Goal: Task Accomplishment & Management: Use online tool/utility

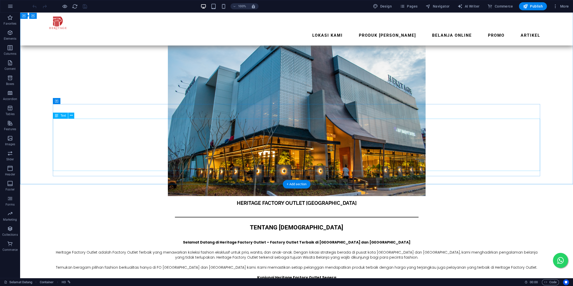
scroll to position [1824, 0]
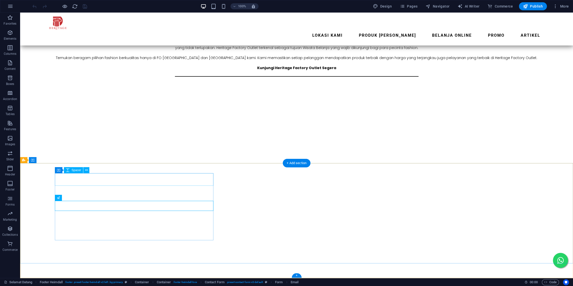
click at [60, 199] on icon at bounding box center [58, 198] width 3 height 6
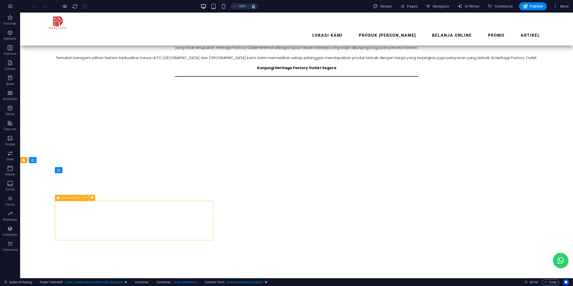
click at [60, 199] on icon at bounding box center [58, 198] width 3 height 6
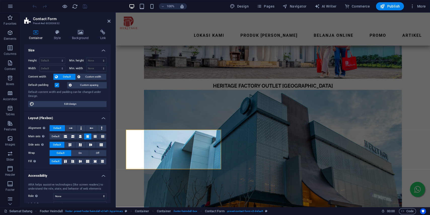
scroll to position [1454, 0]
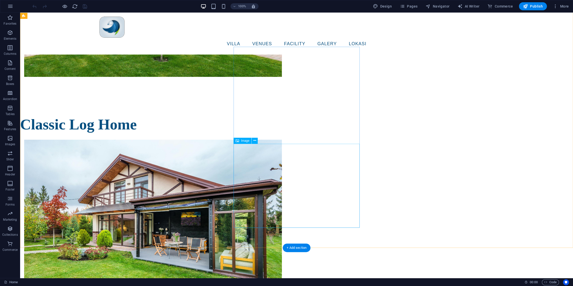
scroll to position [1553, 0]
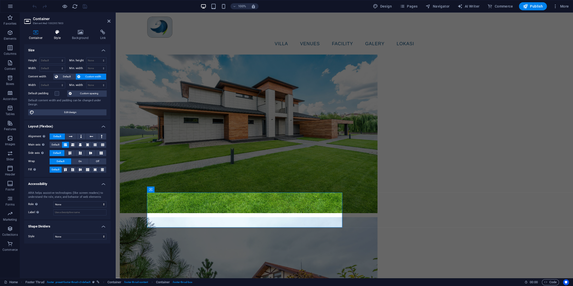
click at [57, 40] on h4 "Style" at bounding box center [58, 35] width 18 height 11
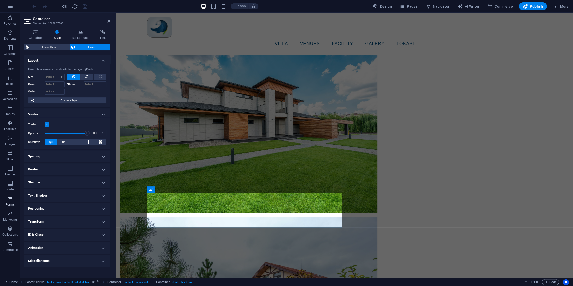
click at [13, 201] on icon "button" at bounding box center [10, 199] width 6 height 6
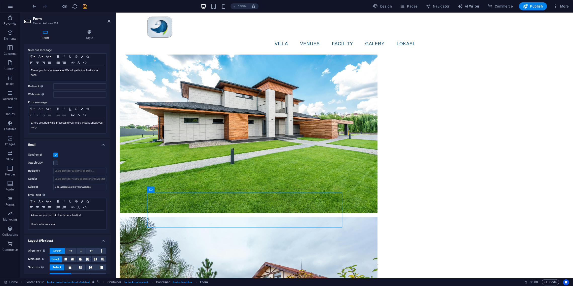
scroll to position [52, 0]
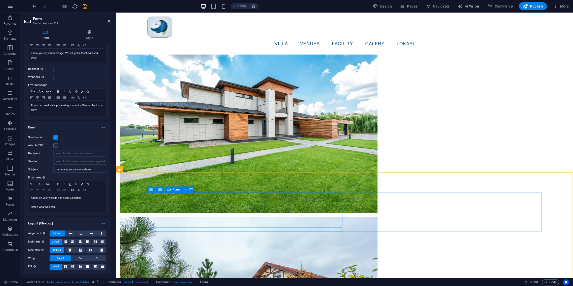
click at [84, 198] on p "A form on your website has been submitted." at bounding box center [67, 198] width 73 height 5
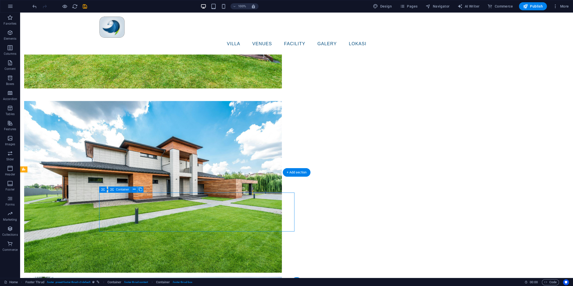
drag, startPoint x: 157, startPoint y: 229, endPoint x: 252, endPoint y: 212, distance: 97.1
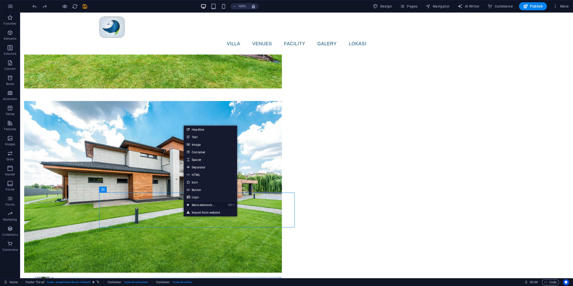
click at [200, 205] on link "Ctrl ⏎ More elements ..." at bounding box center [201, 206] width 34 height 8
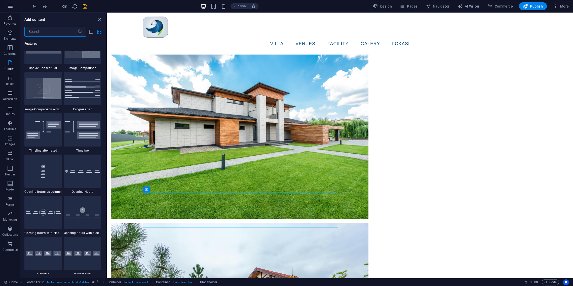
scroll to position [2113, 0]
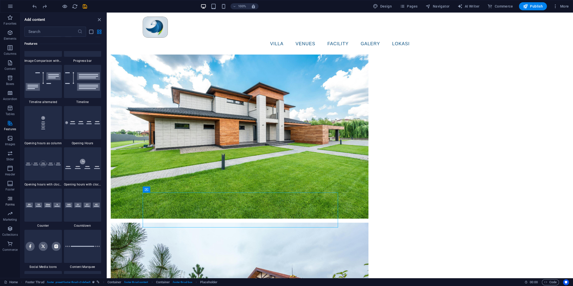
click at [7, 203] on span "Forms" at bounding box center [10, 202] width 20 height 12
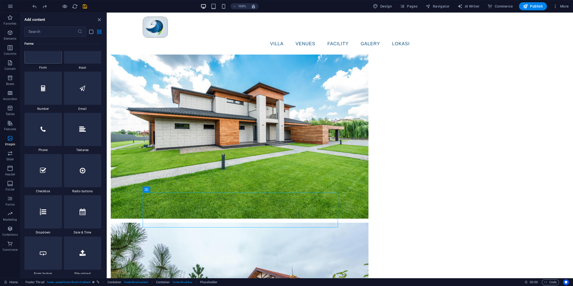
scroll to position [3819, 0]
click at [46, 15] on img at bounding box center [43, 5] width 35 height 19
click at [107, 163] on div "Drag here to replace the existing content. Press “Ctrl” if you want to create a…" at bounding box center [340, 146] width 466 height 266
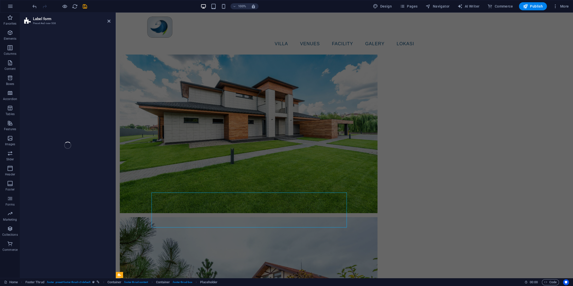
select select "rem"
select select "px"
select select "rem"
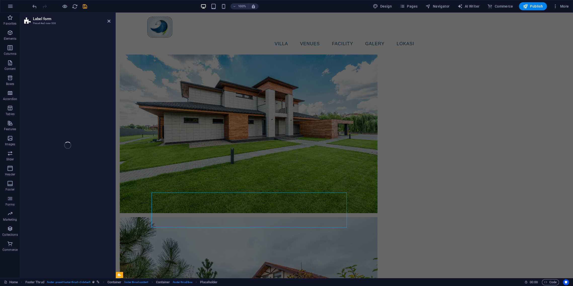
select select "rem"
select select "px"
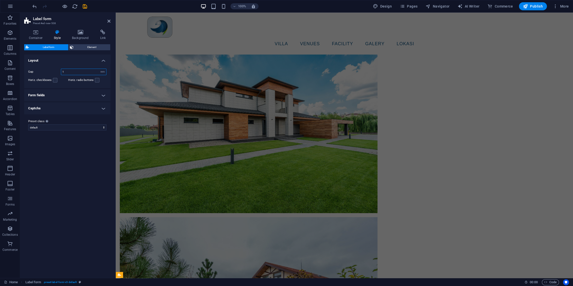
click at [86, 72] on input "1" at bounding box center [83, 72] width 45 height 6
click at [72, 94] on h4 "Form fields" at bounding box center [67, 95] width 86 height 12
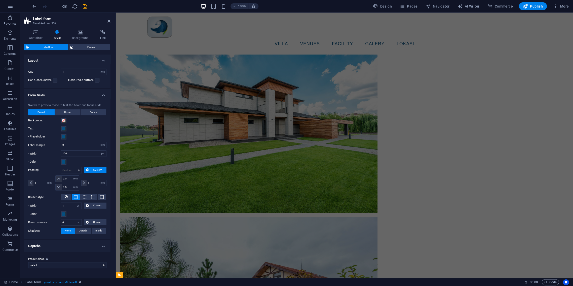
click at [72, 94] on h4 "Form fields" at bounding box center [67, 93] width 86 height 9
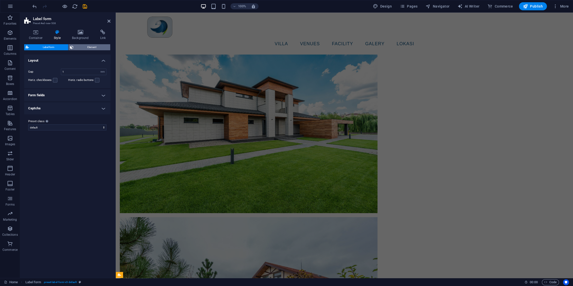
click at [79, 47] on span "Element" at bounding box center [92, 47] width 34 height 6
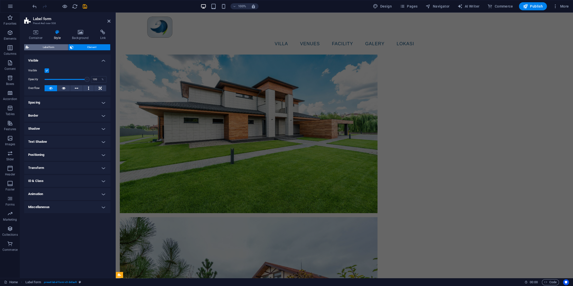
click at [44, 45] on span "Label form" at bounding box center [48, 47] width 36 height 6
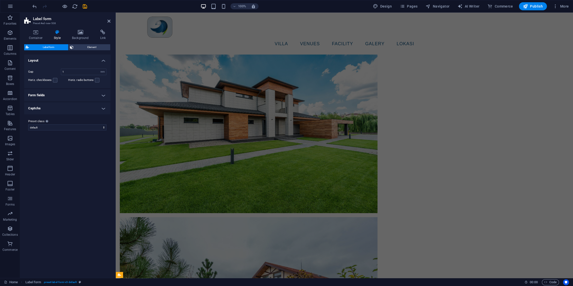
click at [37, 109] on h4 "Captcha" at bounding box center [67, 108] width 86 height 12
click at [50, 94] on h4 "Form fields" at bounding box center [67, 95] width 86 height 12
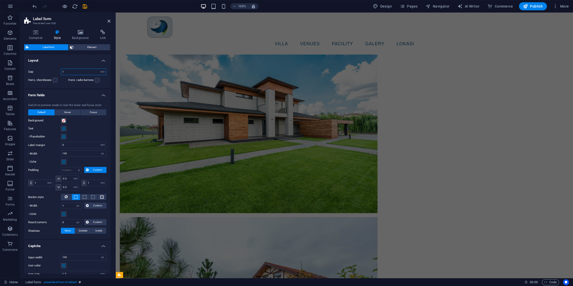
click at [67, 72] on input "1" at bounding box center [83, 72] width 45 height 6
click at [85, 72] on input "1" at bounding box center [83, 72] width 45 height 6
click at [99, 69] on select "px rem % vh vw" at bounding box center [102, 72] width 7 height 6
select select "px"
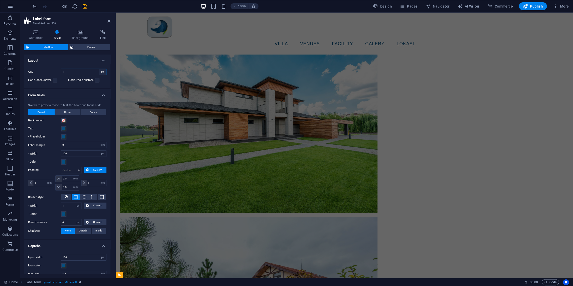
click option "px" at bounding box center [0, 0] width 0 height 0
type input "16"
type input "20"
click at [52, 81] on label "Horiz. checkboxes" at bounding box center [40, 80] width 25 height 6
click at [0, 0] on input "Horiz. checkboxes" at bounding box center [0, 0] width 0 height 0
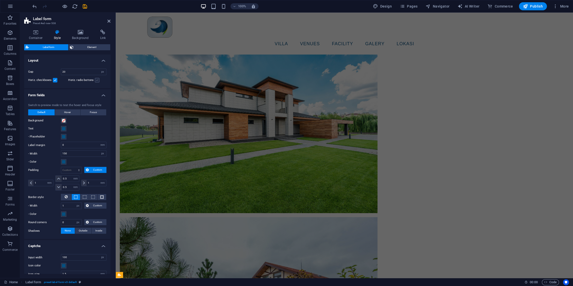
click at [95, 81] on label at bounding box center [97, 80] width 5 height 5
click at [0, 0] on input "Horiz. radio buttons" at bounding box center [0, 0] width 0 height 0
click at [57, 81] on label at bounding box center [55, 80] width 5 height 5
click at [0, 0] on input "Horiz. checkboxes" at bounding box center [0, 0] width 0 height 0
click at [49, 50] on span "Label form" at bounding box center [48, 47] width 36 height 6
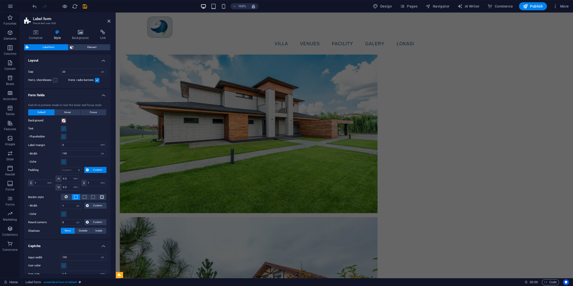
scroll to position [32, 0]
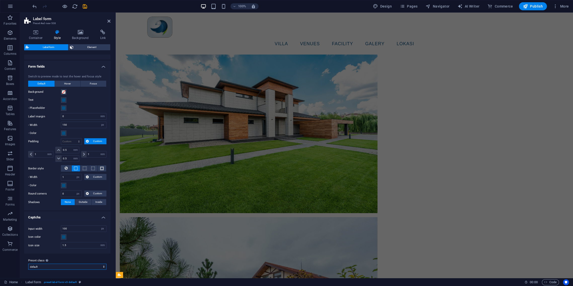
click at [28, 264] on select "default Add preset class" at bounding box center [67, 267] width 78 height 6
click option "Add preset class" at bounding box center [0, 0] width 0 height 0
select select "preset-label-form-v3-default"
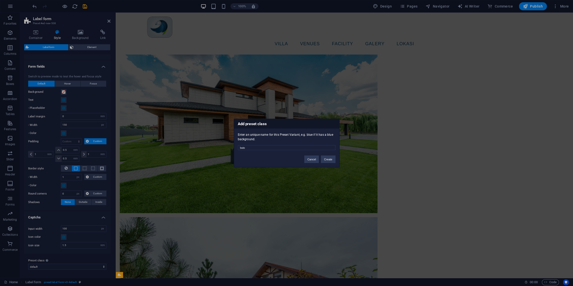
type input "buton"
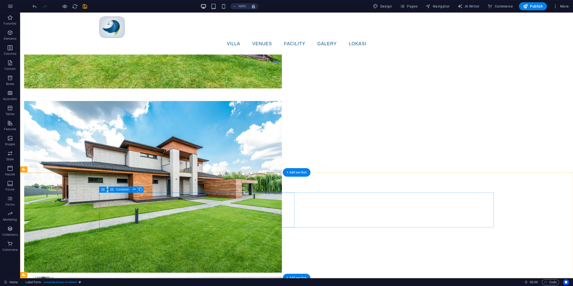
click at [10, 203] on p "Forms" at bounding box center [10, 205] width 9 height 4
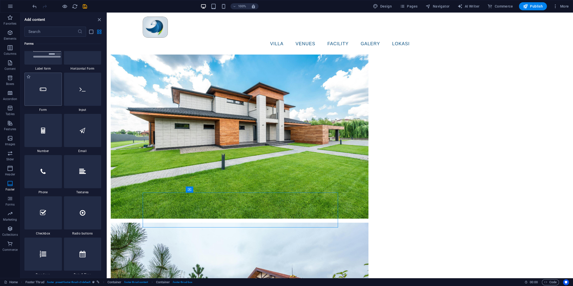
scroll to position [3787, 0]
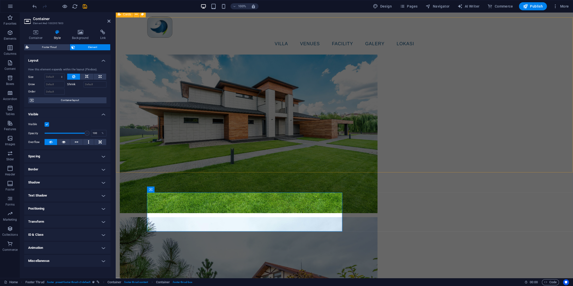
select select "%"
select select "px"
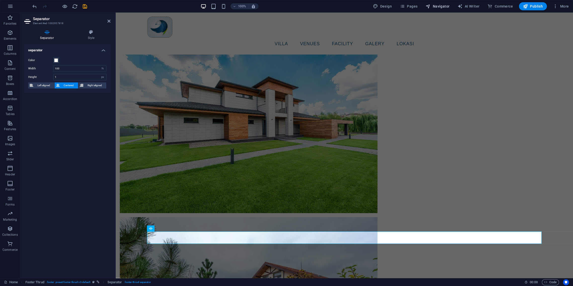
click at [440, 8] on span "Navigator" at bounding box center [438, 6] width 24 height 5
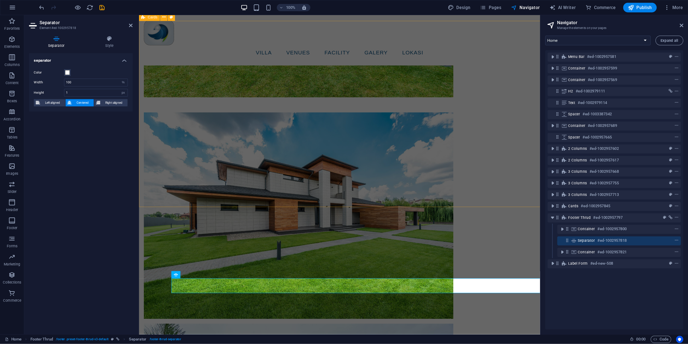
scroll to position [1553, 0]
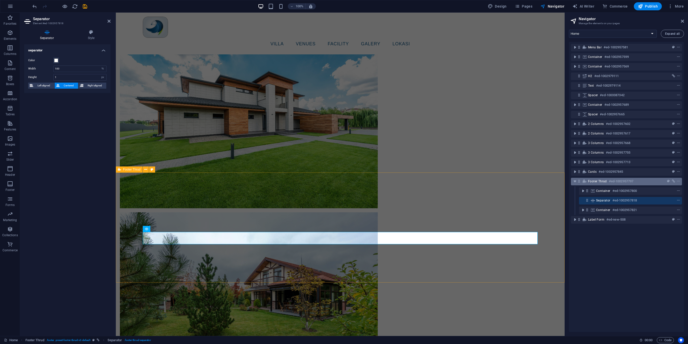
click at [573, 184] on div "Footer Thrud #ed-1002957797" at bounding box center [622, 181] width 69 height 6
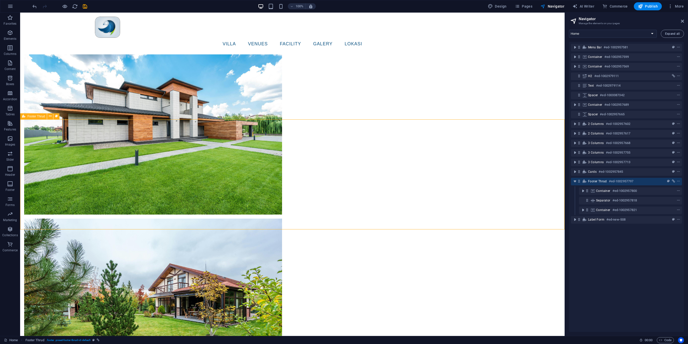
scroll to position [1606, 0]
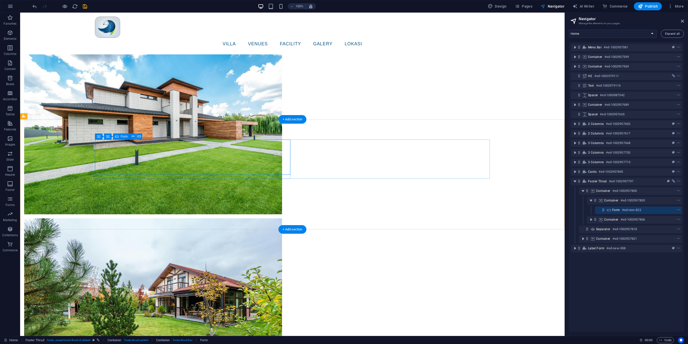
click at [573, 207] on div "Form #ed-new-822" at bounding box center [634, 210] width 45 height 6
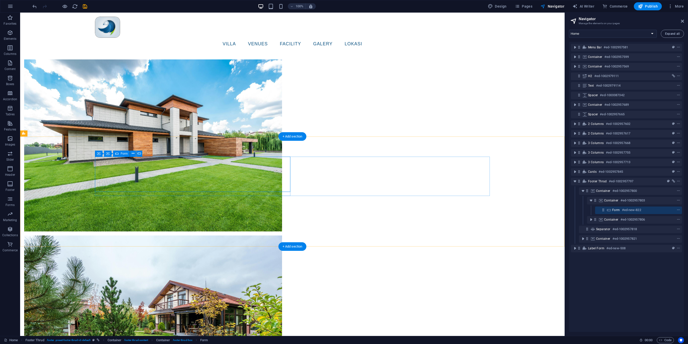
click at [573, 210] on span "Form" at bounding box center [616, 210] width 8 height 4
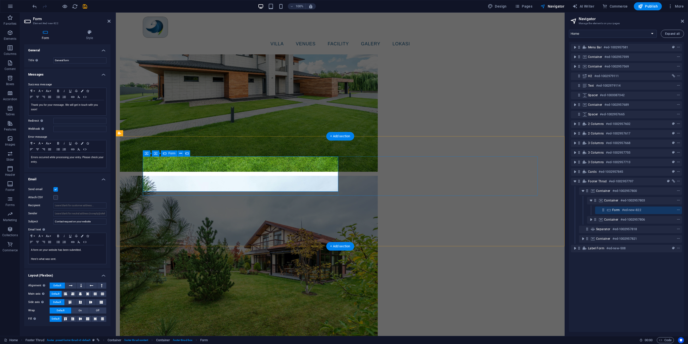
scroll to position [1589, 0]
click at [71, 60] on input "General form" at bounding box center [79, 60] width 53 height 6
type input "G"
type input "button"
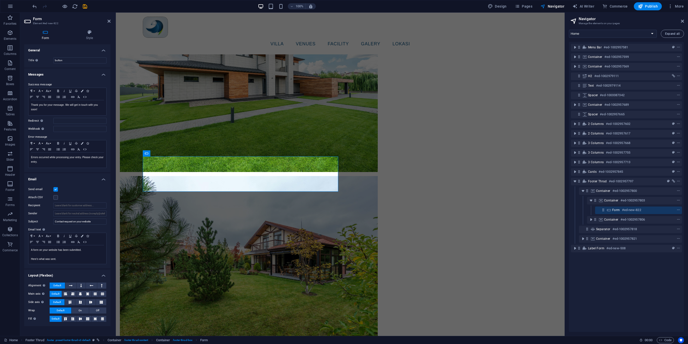
click at [573, 22] on header "Navigator Manage the elements on your pages" at bounding box center [626, 19] width 114 height 13
click at [573, 22] on icon at bounding box center [681, 21] width 3 height 4
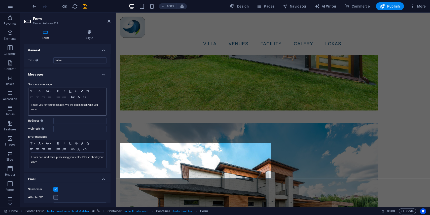
scroll to position [1430, 0]
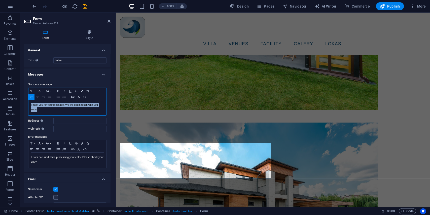
drag, startPoint x: 52, startPoint y: 112, endPoint x: 15, endPoint y: 102, distance: 38.8
click at [28, 102] on div "Thank you for your message. We will get in touch with you soon! Shown after for…" at bounding box center [67, 107] width 78 height 15
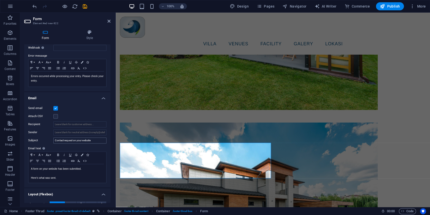
scroll to position [82, 0]
click at [56, 108] on label at bounding box center [55, 107] width 5 height 5
click at [0, 0] on input "Send email" at bounding box center [0, 0] width 0 height 0
click at [56, 108] on label at bounding box center [55, 107] width 5 height 5
click at [0, 0] on input "Send email" at bounding box center [0, 0] width 0 height 0
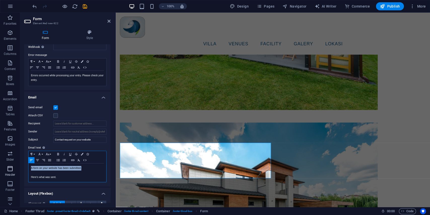
drag, startPoint x: 86, startPoint y: 170, endPoint x: 20, endPoint y: 168, distance: 66.7
click at [28, 169] on div "A form on your website has been submitted. Here's what was sent. Text of the em…" at bounding box center [67, 172] width 78 height 19
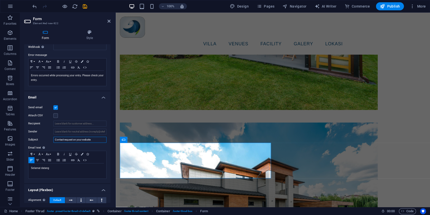
click at [93, 142] on input "Contact request on your website" at bounding box center [79, 140] width 53 height 6
drag, startPoint x: 94, startPoint y: 139, endPoint x: 34, endPoint y: 138, distance: 60.4
click at [53, 138] on input "Contact request on your website" at bounding box center [79, 140] width 53 height 6
click at [86, 149] on label "Email text Define text to be sent if form inputs should be sent by email." at bounding box center [67, 148] width 78 height 6
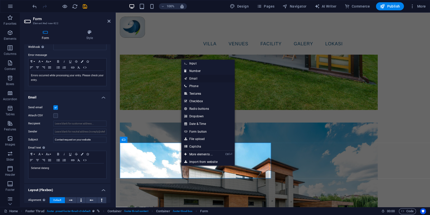
click at [192, 78] on link "Email" at bounding box center [207, 79] width 53 height 8
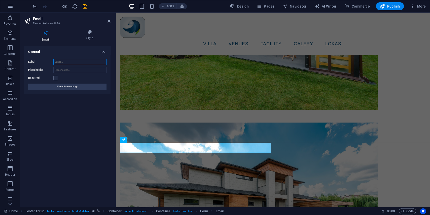
click at [73, 60] on input "Label" at bounding box center [79, 62] width 53 height 6
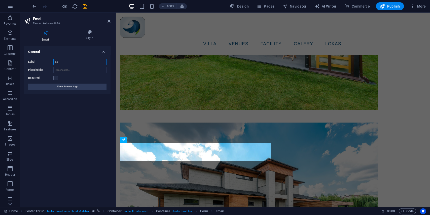
type input "Y"
type input "NEWSLETTER"
type input "Y"
type input "y"
type input "Y"
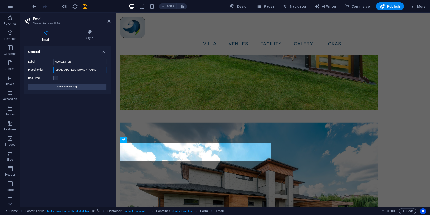
type input "[EMAIL_ADDRESS][DOMAIN_NAME]"
click at [79, 83] on div "Label NEWSLETTER Placeholder [EMAIL_ADDRESS][DOMAIN_NAME] Required Show form se…" at bounding box center [67, 74] width 86 height 39
click at [81, 85] on button "Show form settings" at bounding box center [67, 87] width 78 height 6
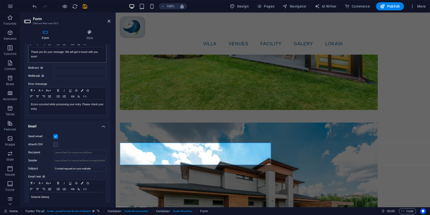
scroll to position [120, 0]
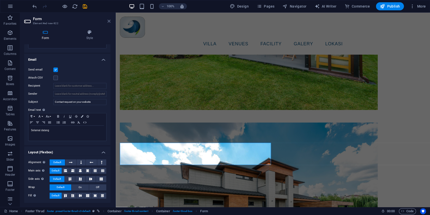
click at [108, 22] on icon at bounding box center [108, 21] width 3 height 4
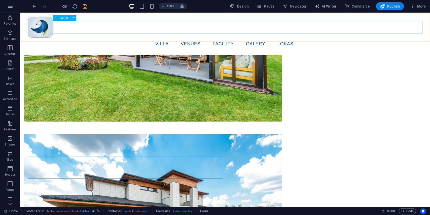
scroll to position [1589, 0]
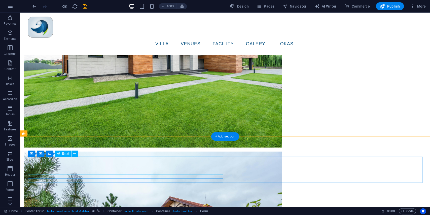
click at [32, 155] on icon at bounding box center [32, 153] width 4 height 6
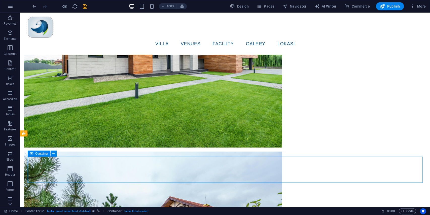
click at [32, 155] on icon at bounding box center [32, 153] width 4 height 6
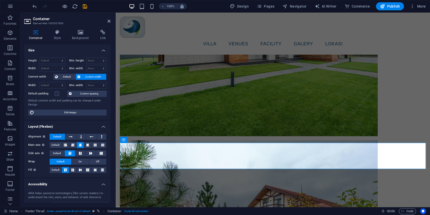
scroll to position [1430, 0]
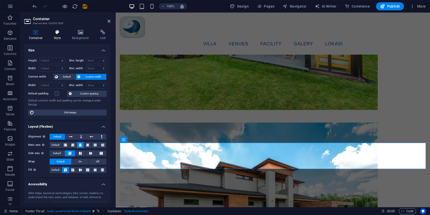
click at [57, 35] on h4 "Style" at bounding box center [58, 35] width 18 height 11
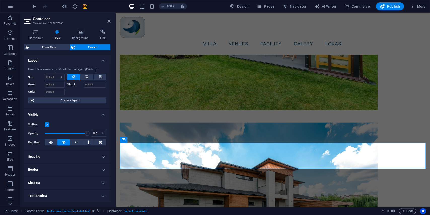
click at [79, 29] on div "Container Style Background Link Size Height Default px rem % vh vw Min. height …" at bounding box center [67, 116] width 94 height 181
click at [81, 34] on icon at bounding box center [80, 32] width 26 height 5
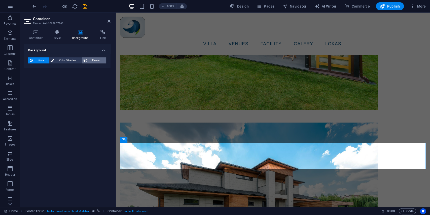
click at [93, 60] on span "Element" at bounding box center [97, 60] width 16 height 6
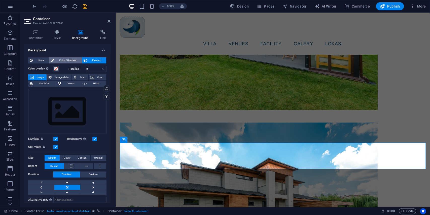
click at [58, 60] on span "Color / Gradient" at bounding box center [68, 60] width 24 height 6
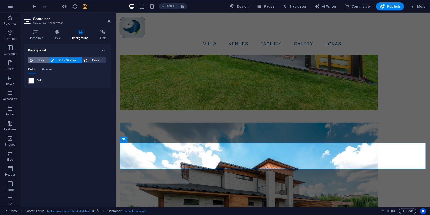
click at [43, 60] on span "None" at bounding box center [40, 60] width 13 height 6
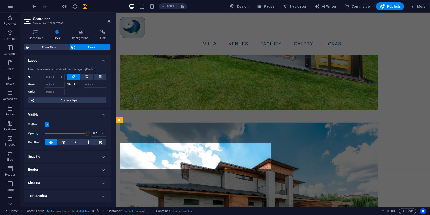
click at [82, 36] on h4 "Background" at bounding box center [81, 35] width 28 height 11
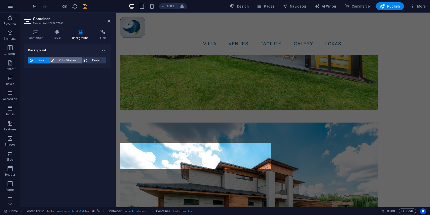
click at [54, 58] on button "Color / Gradient" at bounding box center [65, 60] width 32 height 6
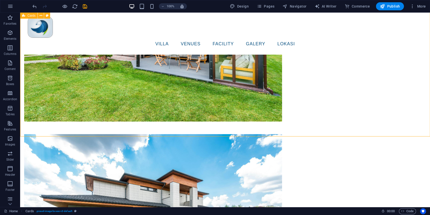
scroll to position [1589, 0]
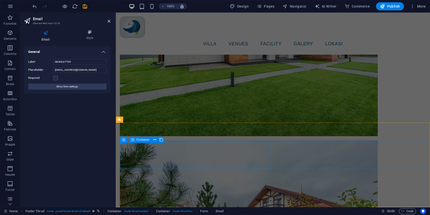
scroll to position [1430, 0]
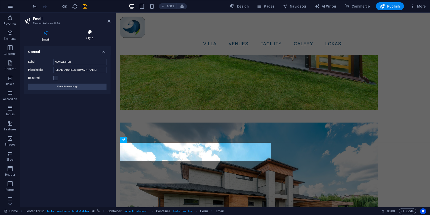
click at [90, 33] on icon at bounding box center [90, 32] width 42 height 5
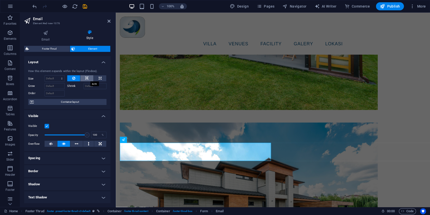
click at [85, 77] on button at bounding box center [86, 78] width 13 height 6
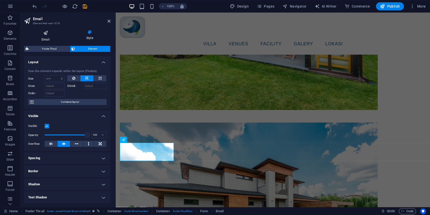
click at [49, 35] on icon at bounding box center [45, 33] width 43 height 7
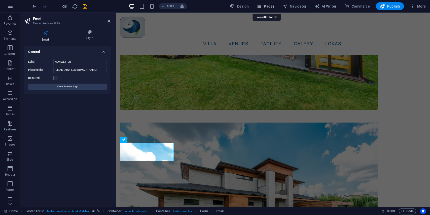
click at [272, 10] on button "Pages" at bounding box center [266, 6] width 22 height 8
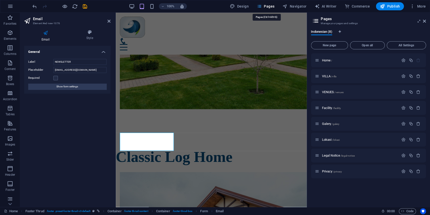
scroll to position [1284, 0]
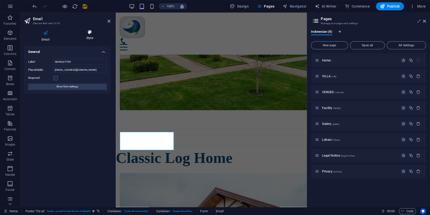
click at [89, 30] on icon at bounding box center [90, 32] width 42 height 5
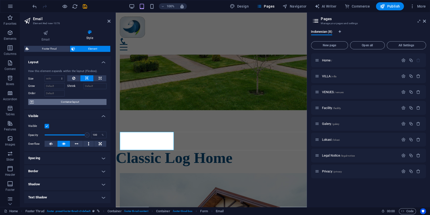
click at [78, 101] on span "Container layout" at bounding box center [70, 102] width 70 height 6
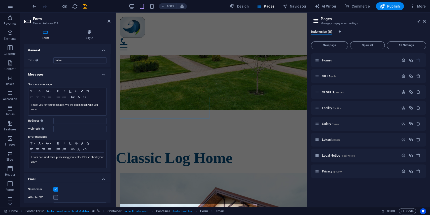
scroll to position [1319, 0]
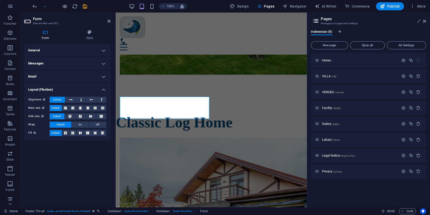
click at [63, 46] on h4 "General" at bounding box center [67, 50] width 86 height 12
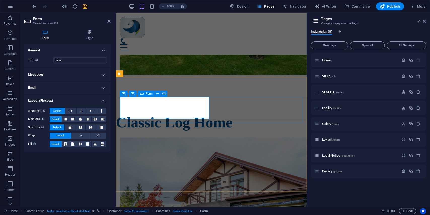
click at [91, 35] on h4 "Style" at bounding box center [90, 35] width 42 height 11
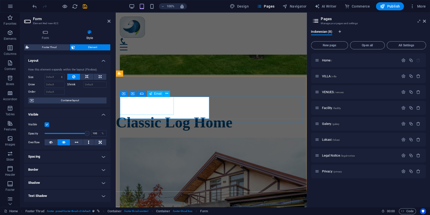
click at [53, 35] on h4 "Form" at bounding box center [46, 35] width 45 height 11
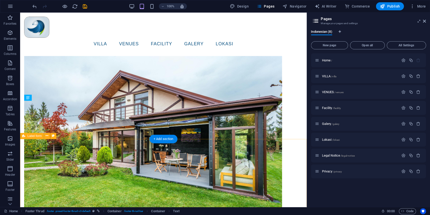
scroll to position [1461, 0]
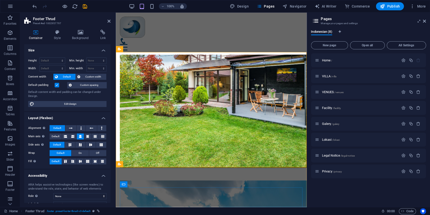
scroll to position [1343, 0]
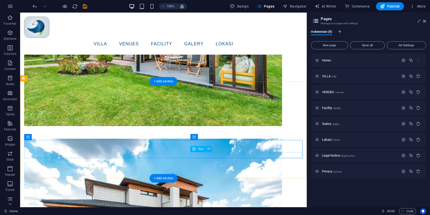
scroll to position [1553, 0]
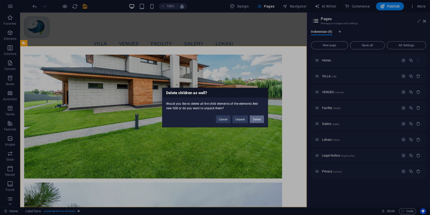
click at [258, 116] on button "Delete" at bounding box center [257, 120] width 14 height 8
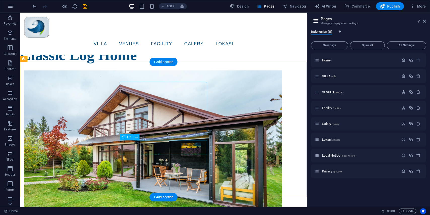
scroll to position [1393, 0]
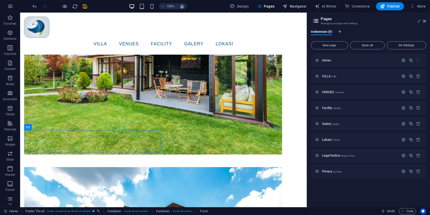
click at [300, 6] on span "Navigator" at bounding box center [294, 6] width 24 height 5
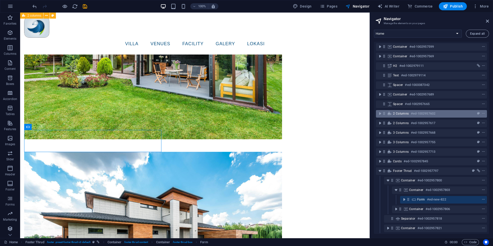
scroll to position [1479, 0]
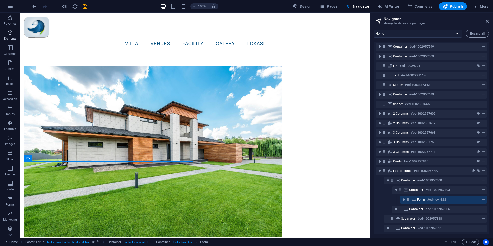
click at [10, 33] on icon "button" at bounding box center [10, 33] width 6 height 6
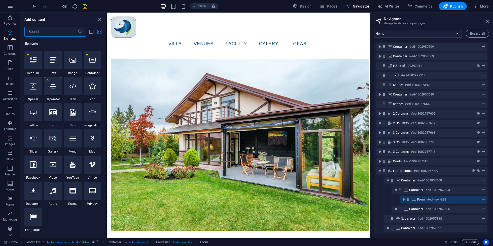
scroll to position [54, 0]
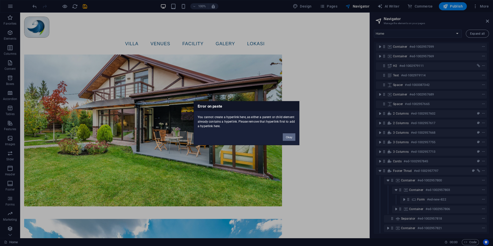
click at [293, 137] on button "Okay" at bounding box center [289, 137] width 13 height 8
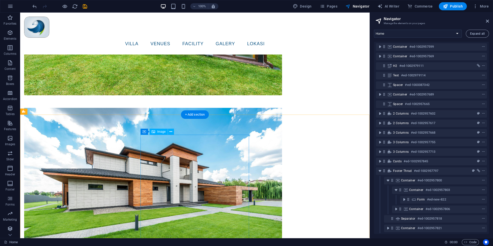
scroll to position [1479, 0]
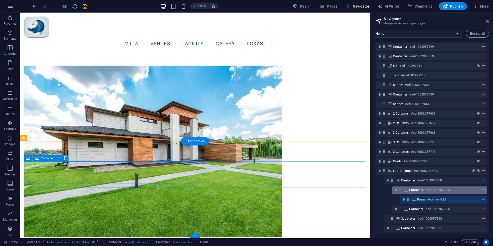
click at [428, 191] on h6 "#ed-1002957803" at bounding box center [437, 190] width 24 height 6
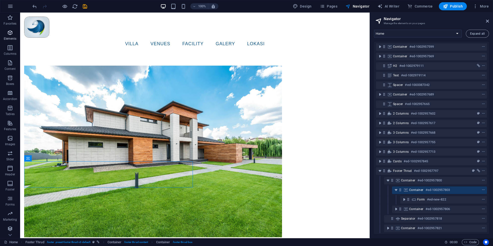
click at [7, 36] on span "Elements" at bounding box center [10, 36] width 20 height 12
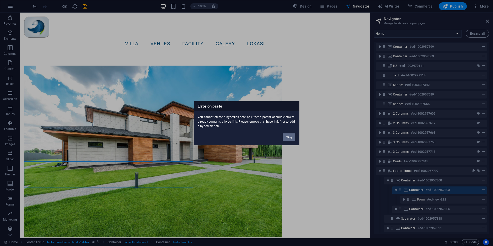
click at [291, 136] on button "Okay" at bounding box center [289, 137] width 13 height 8
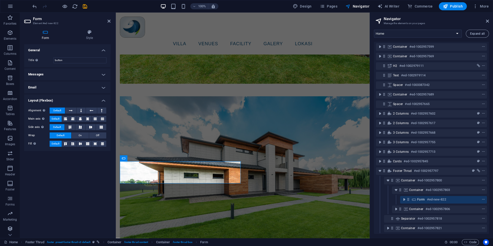
scroll to position [1317, 0]
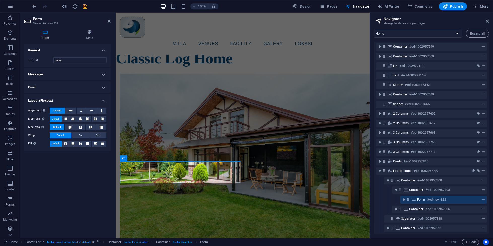
click at [114, 167] on div "Form Style General Title Define a name for the form. button Messages Success me…" at bounding box center [67, 132] width 94 height 213
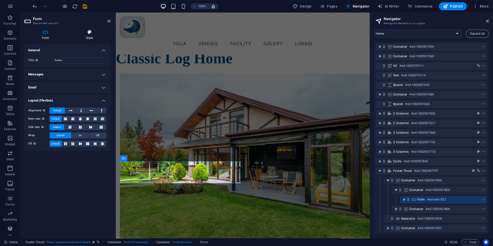
click at [92, 34] on icon at bounding box center [90, 32] width 42 height 5
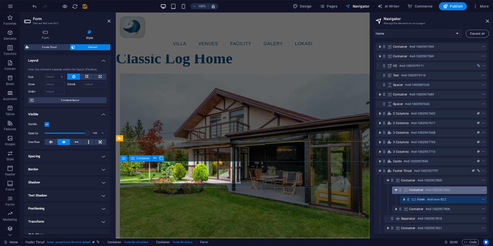
click at [395, 188] on icon "toggle-expand" at bounding box center [395, 190] width 5 height 5
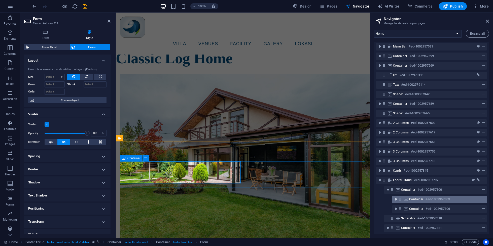
scroll to position [1, 0]
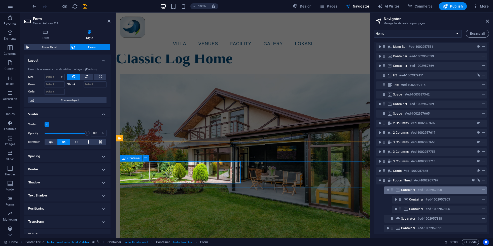
click at [396, 191] on icon at bounding box center [398, 190] width 6 height 4
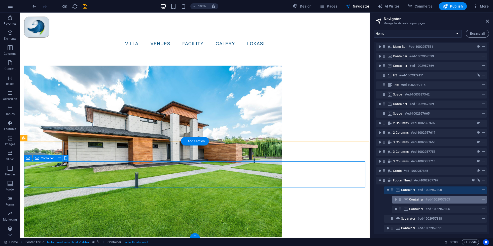
click at [407, 196] on div "Container #ed-1002957803" at bounding box center [439, 200] width 95 height 8
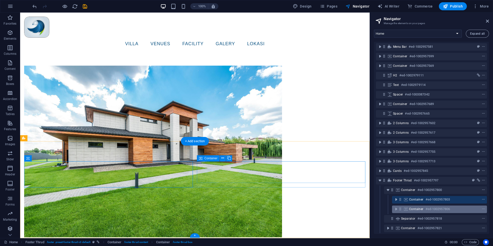
click at [413, 207] on span "Container" at bounding box center [416, 209] width 14 height 4
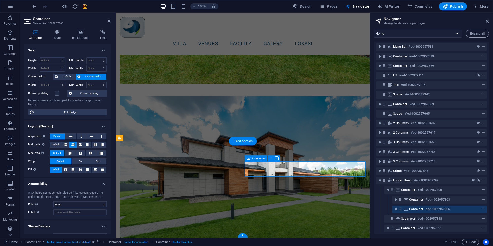
scroll to position [1317, 0]
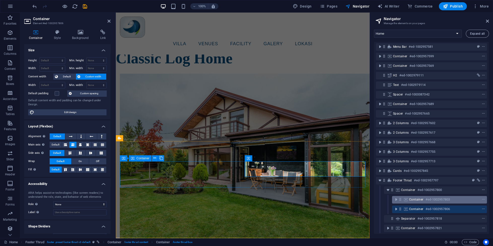
click at [413, 200] on span "Container" at bounding box center [416, 200] width 14 height 4
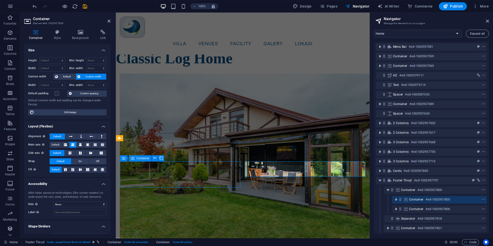
scroll to position [1479, 0]
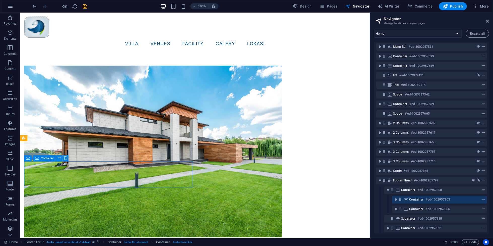
click at [412, 198] on span "Container" at bounding box center [416, 200] width 14 height 4
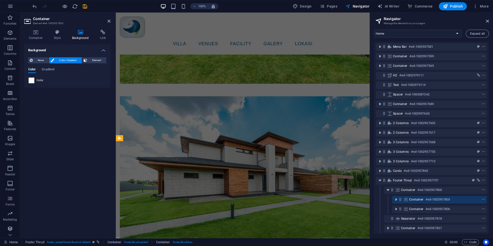
scroll to position [1317, 0]
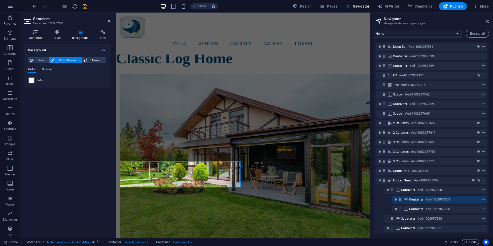
click at [43, 34] on icon at bounding box center [35, 32] width 23 height 5
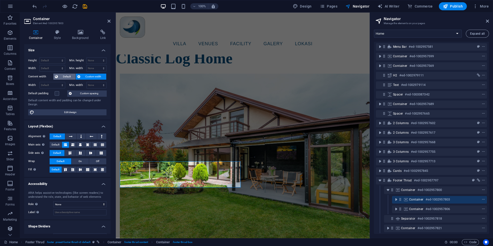
click at [68, 76] on span "Default" at bounding box center [66, 77] width 15 height 6
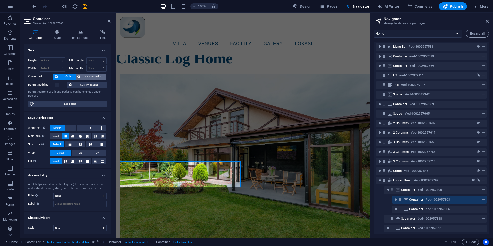
click at [82, 76] on button "Custom width" at bounding box center [91, 77] width 30 height 6
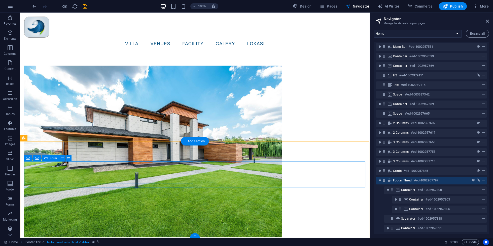
scroll to position [1, 0]
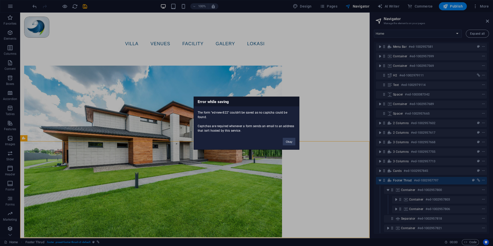
click button "Okay" at bounding box center [289, 142] width 13 height 8
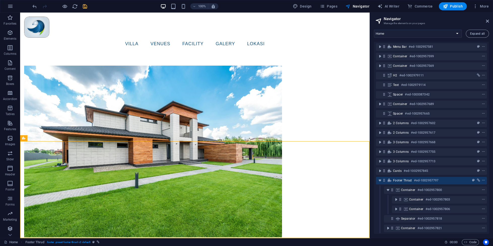
click at [83, 4] on icon "save" at bounding box center [85, 7] width 6 height 6
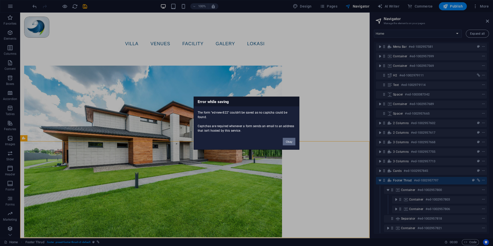
click at [291, 145] on button "Okay" at bounding box center [289, 142] width 13 height 8
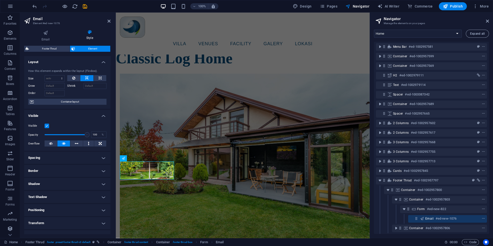
scroll to position [1479, 0]
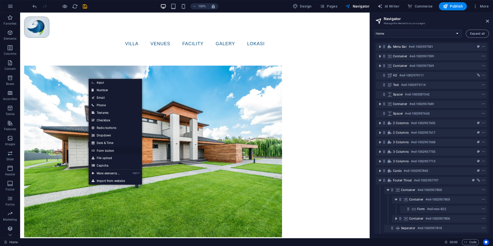
click at [129, 148] on link "Form button" at bounding box center [115, 151] width 53 height 8
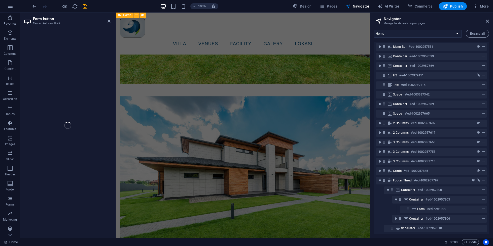
scroll to position [1307, 0]
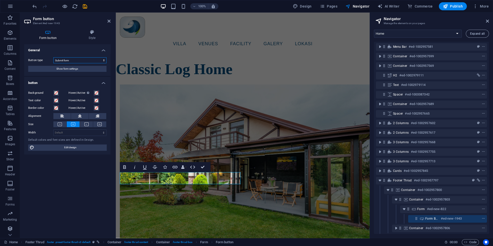
click at [53, 57] on select "Submit form Reset form No action" at bounding box center [79, 60] width 53 height 6
click option "No action" at bounding box center [0, 0] width 0 height 0
click at [53, 57] on select "Submit form Reset form No action" at bounding box center [79, 60] width 53 height 6
click option "Submit form" at bounding box center [0, 0] width 0 height 0
select select "submit"
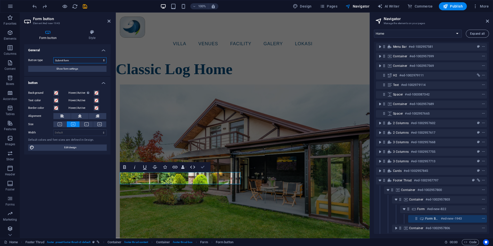
drag, startPoint x: 204, startPoint y: 167, endPoint x: 184, endPoint y: 155, distance: 23.5
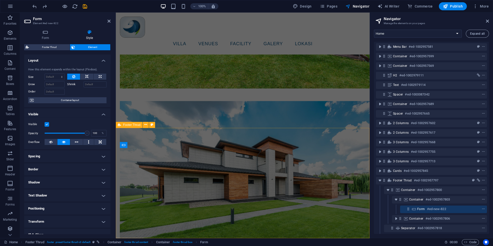
scroll to position [1331, 0]
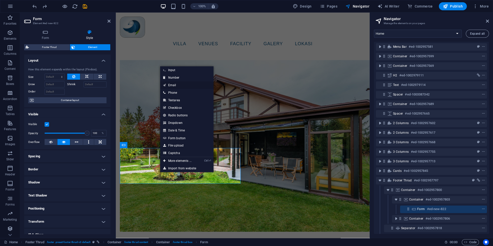
click at [191, 84] on link "Email" at bounding box center [186, 86] width 53 height 8
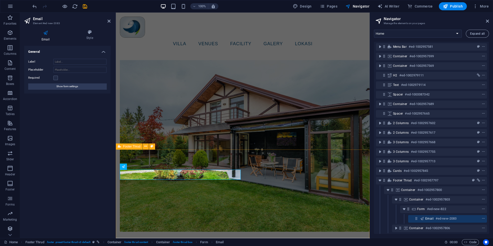
scroll to position [1309, 0]
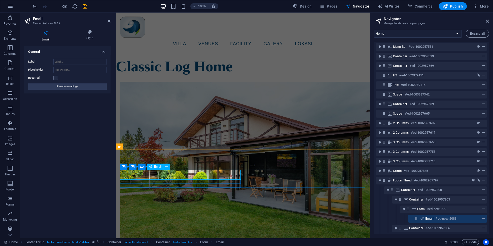
click at [58, 81] on div "Required" at bounding box center [67, 78] width 78 height 6
click at [56, 77] on label at bounding box center [55, 78] width 5 height 5
click at [0, 0] on input "Required" at bounding box center [0, 0] width 0 height 0
click at [70, 62] on input "Label" at bounding box center [79, 62] width 53 height 6
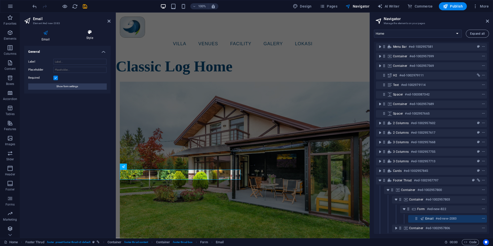
click at [92, 33] on icon at bounding box center [90, 32] width 42 height 5
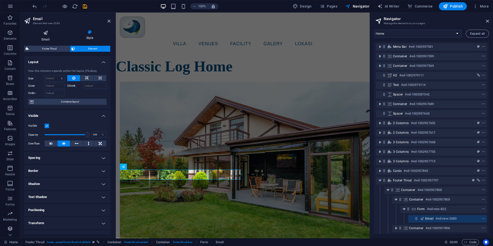
click at [49, 36] on icon at bounding box center [45, 33] width 43 height 7
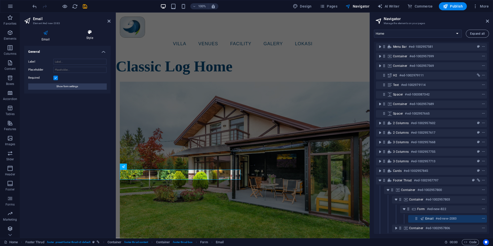
click at [91, 39] on h4 "Style" at bounding box center [90, 35] width 42 height 11
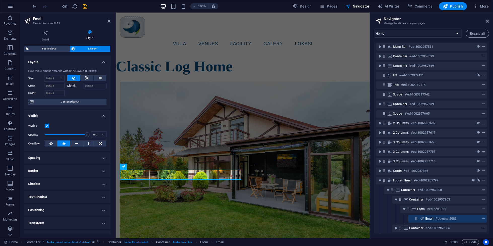
click at [51, 52] on div "Footer Thrud Element Layout How this element expands within the layout (Flexbox…" at bounding box center [67, 140] width 86 height 188
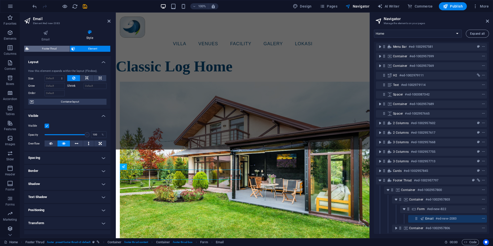
click at [53, 50] on span "Footer Thrud" at bounding box center [49, 49] width 38 height 6
select select "rem"
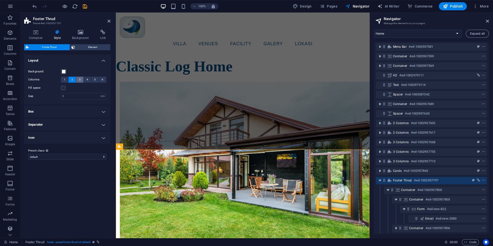
click at [79, 78] on span "3" at bounding box center [80, 80] width 2 height 6
click at [72, 79] on span "2" at bounding box center [72, 80] width 2 height 6
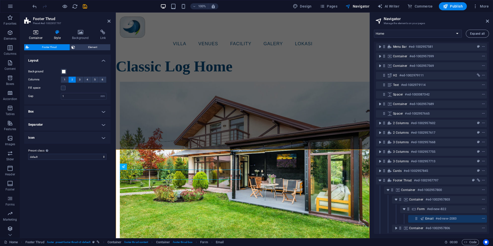
click at [38, 37] on h4 "Container" at bounding box center [36, 35] width 25 height 11
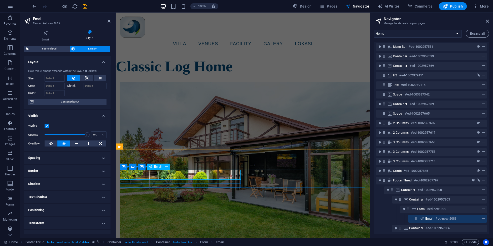
click at [156, 165] on div "Email" at bounding box center [155, 167] width 17 height 6
click at [156, 167] on span "Email" at bounding box center [158, 166] width 8 height 3
click at [45, 35] on icon at bounding box center [45, 33] width 43 height 7
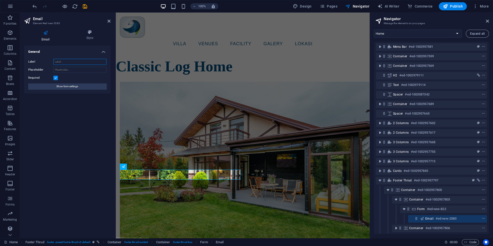
click at [71, 63] on input "Label" at bounding box center [79, 62] width 53 height 6
type input "NEWSLETTER"
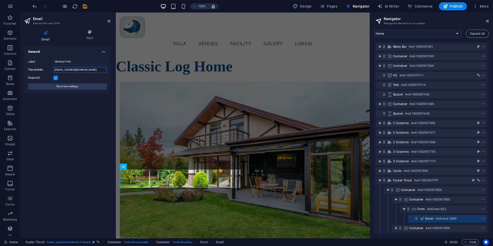
type input "[EMAIL_ADDRESS][DOMAIN_NAME]"
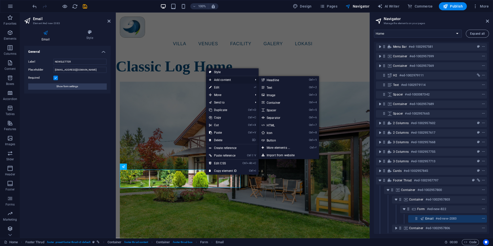
click at [226, 80] on span "Add content" at bounding box center [228, 80] width 45 height 8
click at [275, 140] on link "Ctrl 9 Button" at bounding box center [279, 141] width 42 height 8
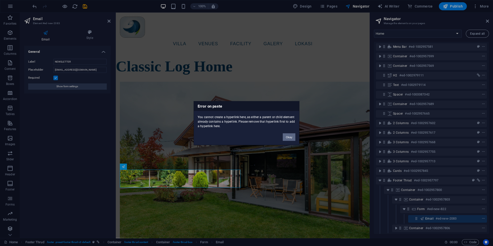
click at [286, 134] on button "Okay" at bounding box center [289, 137] width 13 height 8
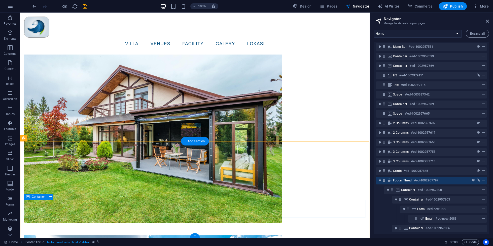
scroll to position [1479, 0]
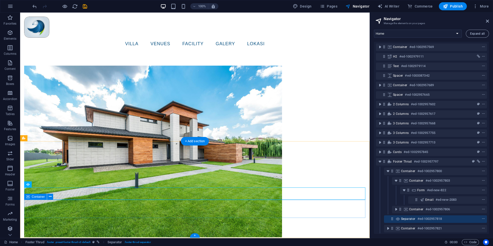
scroll to position [20, 0]
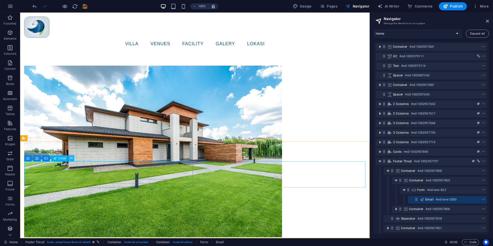
click at [71, 161] on icon at bounding box center [71, 158] width 3 height 5
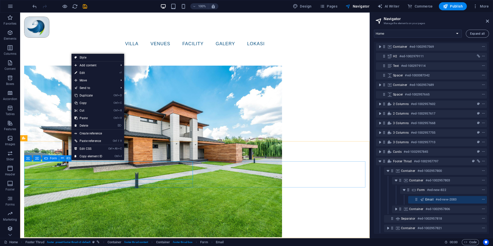
click at [46, 157] on icon at bounding box center [46, 159] width 4 height 6
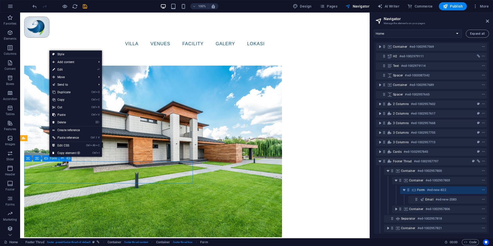
click at [49, 162] on div "Container Container Form" at bounding box center [49, 159] width 51 height 6
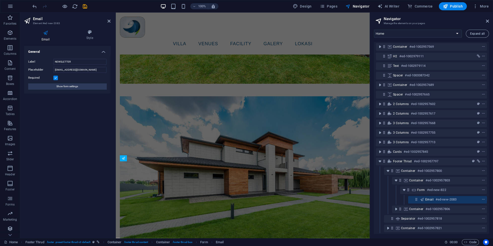
scroll to position [1317, 0]
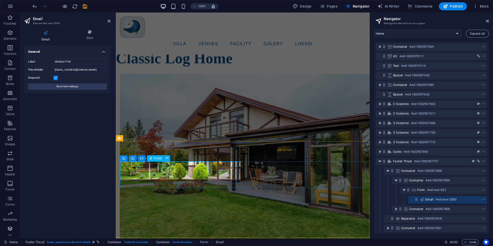
click at [154, 162] on div "Container Container Form Email" at bounding box center [146, 159] width 53 height 6
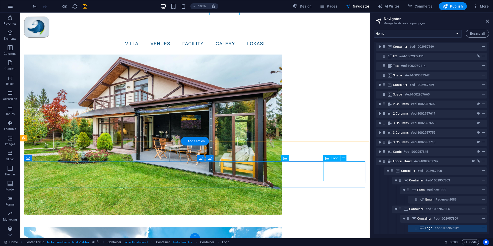
scroll to position [1479, 0]
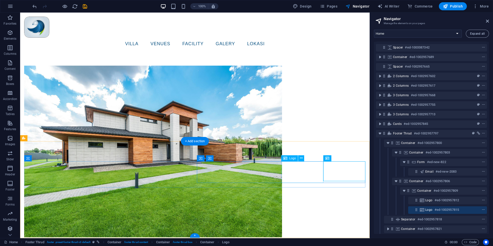
scroll to position [48, 0]
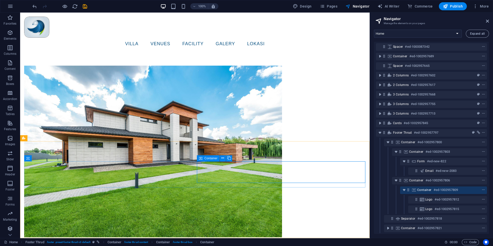
click at [211, 158] on span "Container" at bounding box center [210, 158] width 13 height 3
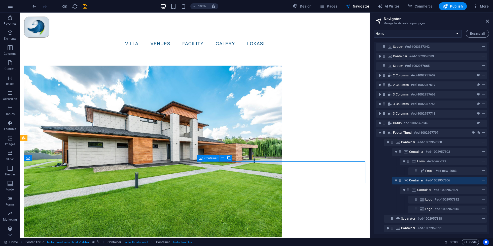
click at [211, 158] on span "Container" at bounding box center [210, 158] width 13 height 3
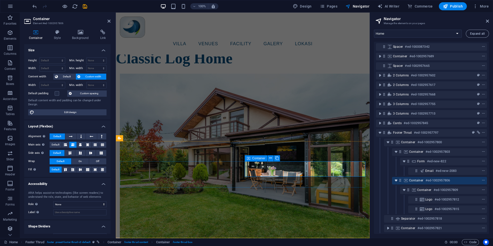
click at [396, 182] on icon "toggle-expand" at bounding box center [395, 180] width 5 height 5
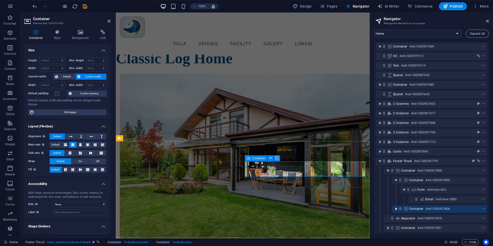
scroll to position [20, 0]
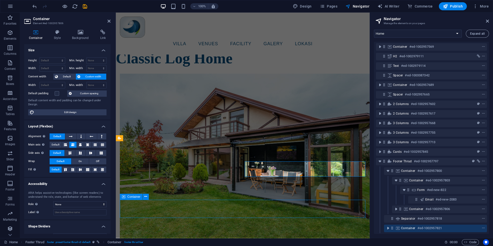
scroll to position [1479, 0]
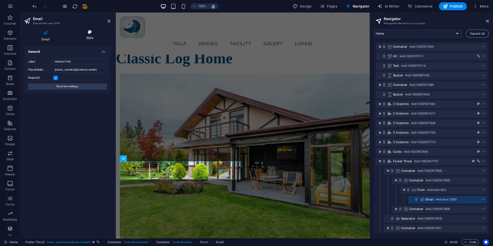
click at [92, 32] on icon at bounding box center [90, 32] width 42 height 5
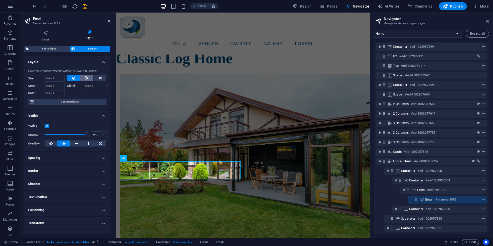
click at [88, 78] on icon at bounding box center [87, 78] width 4 height 6
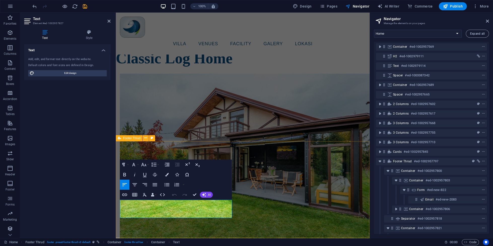
scroll to position [48, 0]
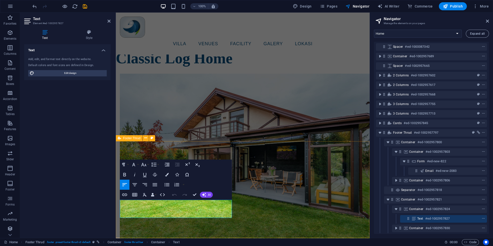
drag, startPoint x: 239, startPoint y: 143, endPoint x: 333, endPoint y: 142, distance: 94.9
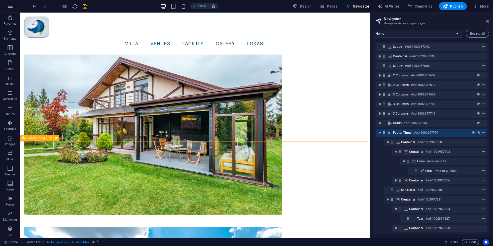
scroll to position [1479, 0]
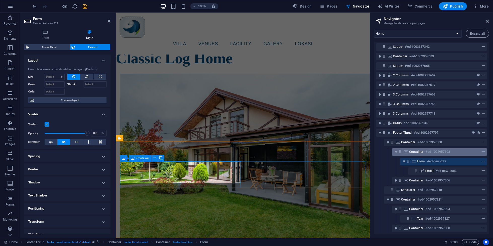
click at [422, 154] on div "Container #ed-1002957803" at bounding box center [435, 152] width 53 height 6
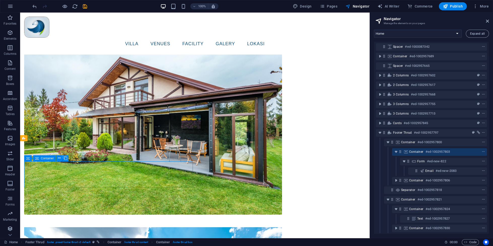
scroll to position [1479, 0]
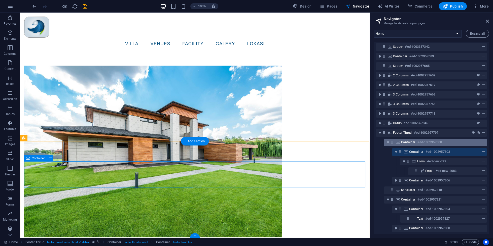
click at [410, 141] on span "Container" at bounding box center [408, 142] width 14 height 4
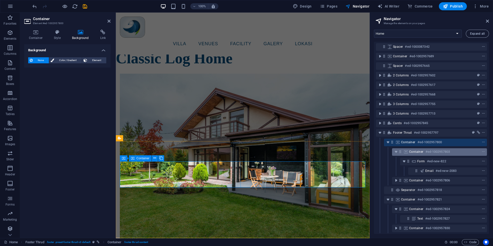
click at [410, 150] on div "Container #ed-1002957803" at bounding box center [435, 152] width 53 height 6
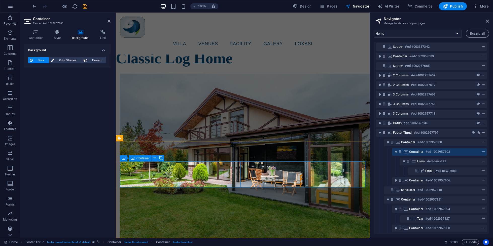
click at [420, 152] on span "Container" at bounding box center [416, 152] width 14 height 4
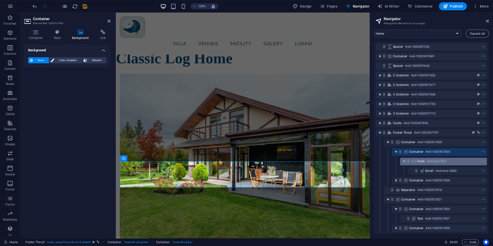
click at [415, 162] on icon at bounding box center [414, 162] width 6 height 4
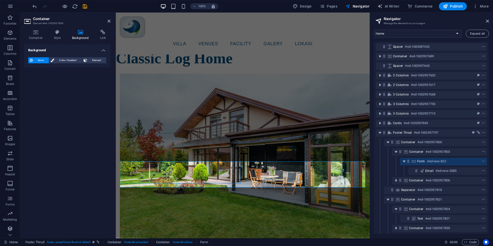
click at [431, 186] on div "Separator #ed-1002957818" at bounding box center [431, 191] width 111 height 10
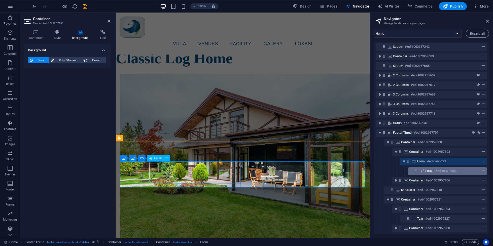
click at [430, 174] on div "Email #ed-new-2083" at bounding box center [447, 172] width 79 height 8
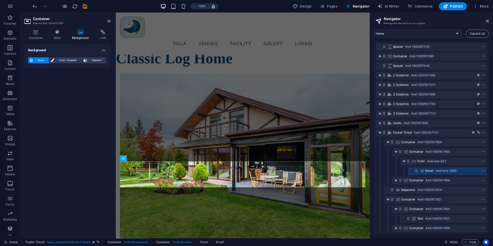
click at [430, 176] on div "Email #ed-new-2083" at bounding box center [431, 172] width 111 height 10
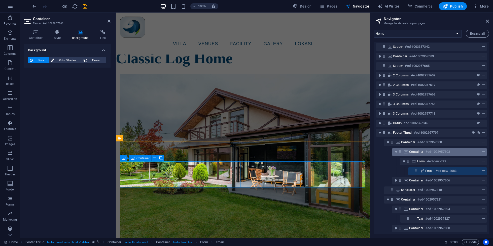
click at [418, 152] on span "Container" at bounding box center [416, 152] width 14 height 4
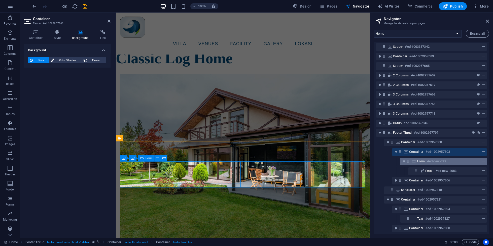
click at [421, 162] on span "Form" at bounding box center [421, 162] width 8 height 4
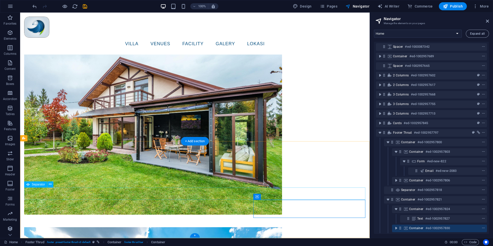
scroll to position [1479, 0]
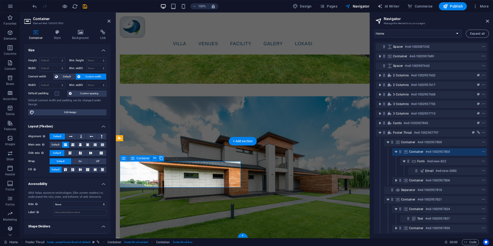
scroll to position [1317, 0]
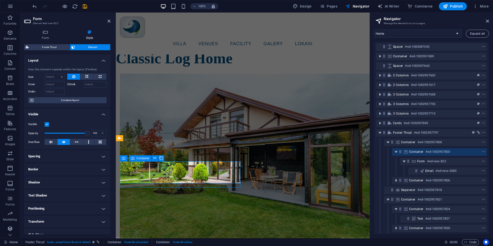
scroll to position [1479, 0]
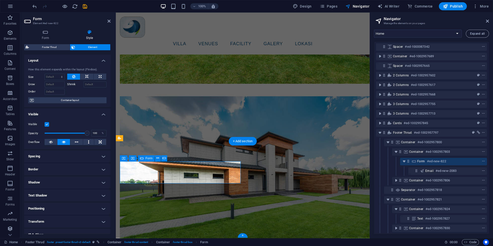
scroll to position [1317, 0]
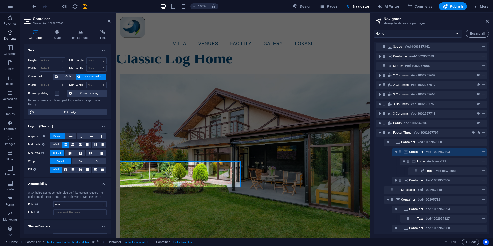
click at [12, 36] on span "Elements" at bounding box center [10, 36] width 20 height 12
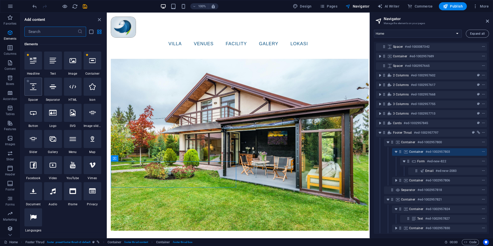
scroll to position [54, 0]
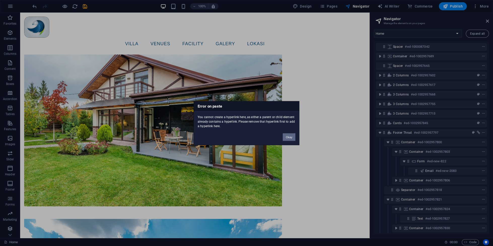
click at [292, 139] on button "Okay" at bounding box center [289, 137] width 13 height 8
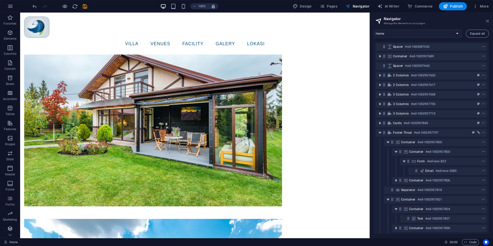
click at [488, 23] on icon at bounding box center [487, 21] width 3 height 4
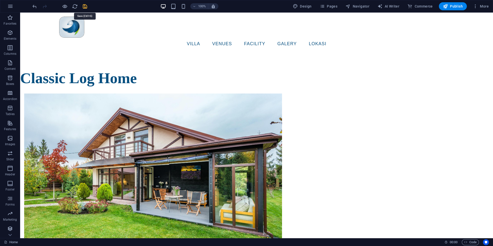
click at [85, 9] on icon "save" at bounding box center [85, 7] width 6 height 6
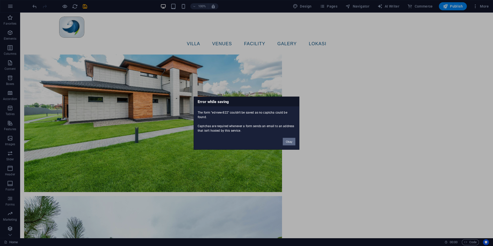
click at [293, 143] on button "Okay" at bounding box center [289, 142] width 13 height 8
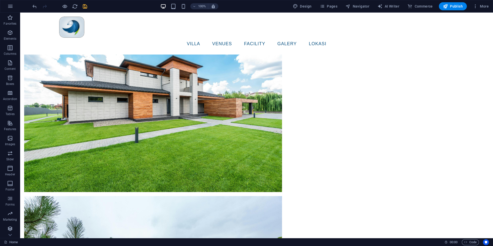
click at [82, 5] on icon "save" at bounding box center [85, 7] width 6 height 6
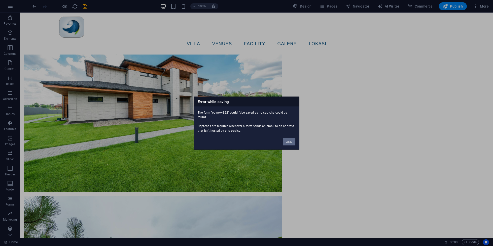
click at [289, 142] on button "Okay" at bounding box center [289, 142] width 13 height 8
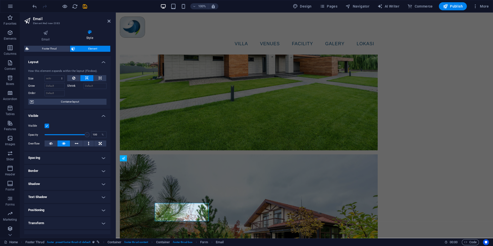
scroll to position [1542, 0]
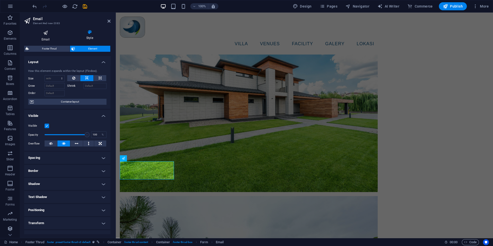
click at [44, 38] on h4 "Email" at bounding box center [46, 36] width 45 height 12
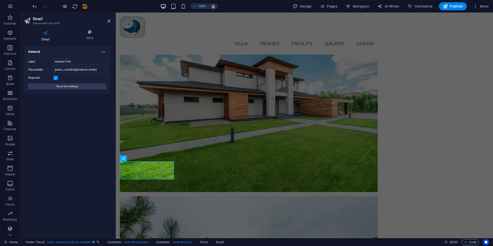
click at [82, 56] on div "Label NEWSLETTER Placeholder [EMAIL_ADDRESS][DOMAIN_NAME] Required Show form se…" at bounding box center [67, 74] width 86 height 39
click at [84, 54] on h4 "General" at bounding box center [67, 50] width 86 height 9
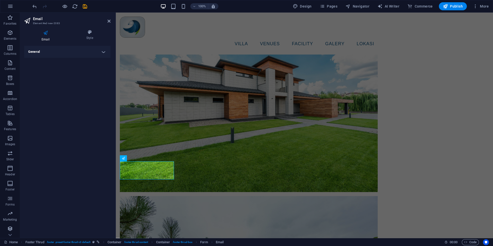
click at [88, 55] on h4 "General" at bounding box center [67, 52] width 86 height 12
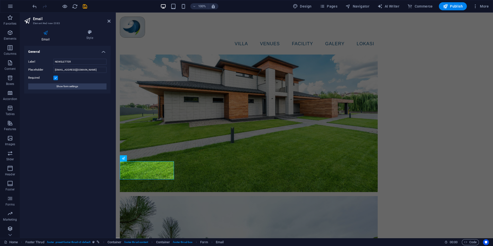
click at [45, 35] on icon at bounding box center [45, 33] width 43 height 7
click at [64, 88] on span "Show form settings" at bounding box center [67, 87] width 22 height 6
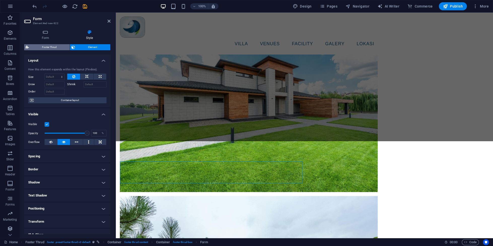
click at [53, 46] on span "Footer Thrud" at bounding box center [49, 47] width 38 height 6
select select "rem"
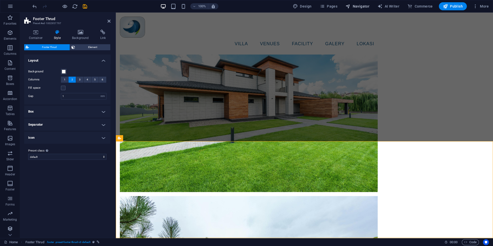
click at [356, 8] on span "Navigator" at bounding box center [357, 6] width 24 height 5
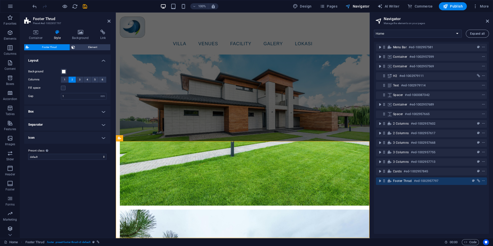
scroll to position [1317, 0]
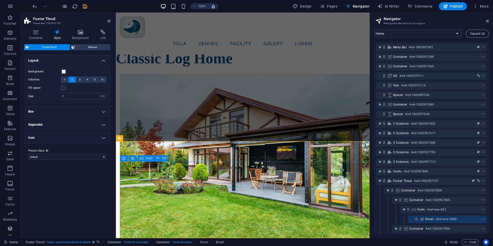
click at [430, 210] on h6 "#ed-new-822" at bounding box center [436, 210] width 19 height 6
click at [428, 211] on h6 "#ed-new-822" at bounding box center [436, 210] width 19 height 6
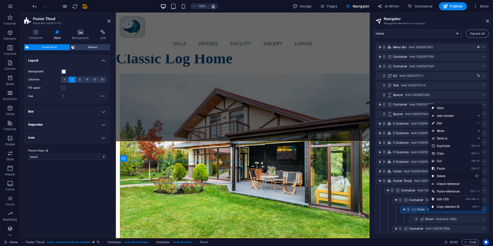
click at [443, 178] on link "⌦ Delete" at bounding box center [446, 177] width 34 height 8
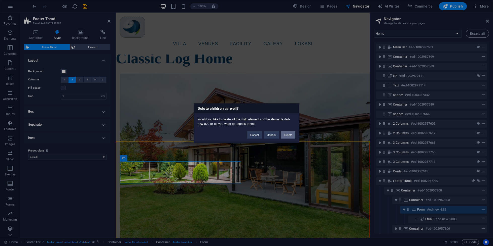
click at [290, 135] on button "Delete" at bounding box center [288, 135] width 14 height 8
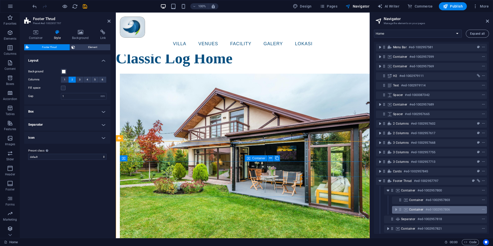
click at [406, 209] on icon at bounding box center [406, 210] width 6 height 4
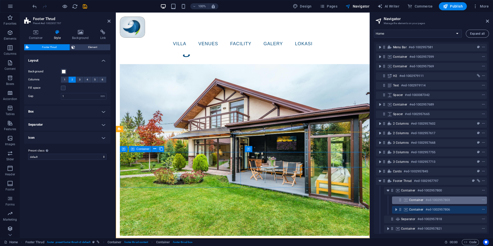
click at [409, 200] on span "Container" at bounding box center [416, 200] width 14 height 4
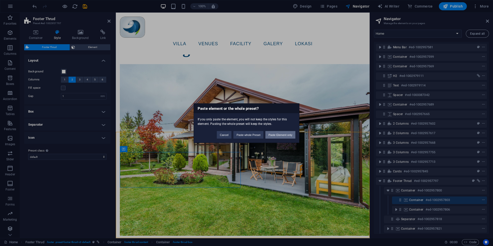
click at [279, 138] on button "Paste Element only" at bounding box center [280, 135] width 30 height 8
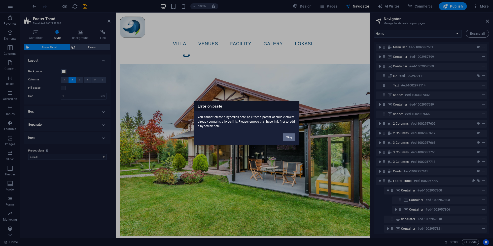
click at [289, 139] on button "Okay" at bounding box center [289, 137] width 13 height 8
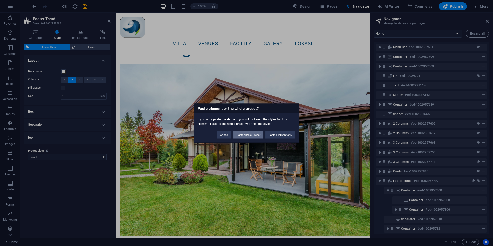
click at [257, 134] on button "Paste whole Preset" at bounding box center [248, 135] width 30 height 8
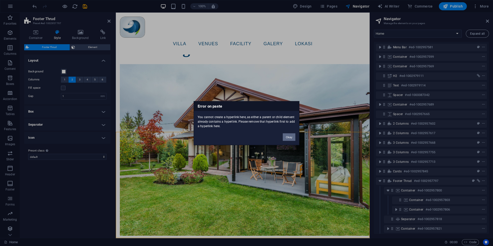
click at [292, 136] on button "Okay" at bounding box center [289, 137] width 13 height 8
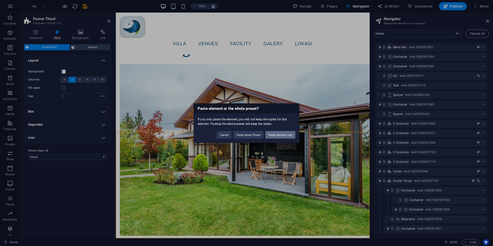
click at [295, 135] on button "Paste Element only" at bounding box center [280, 135] width 30 height 8
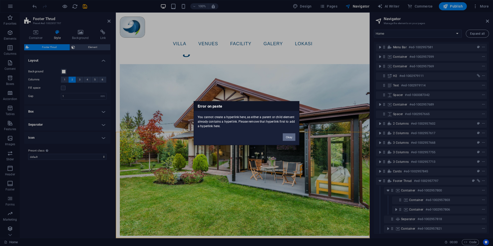
click at [289, 134] on button "Okay" at bounding box center [289, 137] width 13 height 8
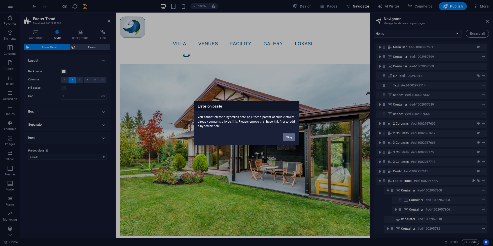
click at [287, 136] on button "Okay" at bounding box center [289, 137] width 13 height 8
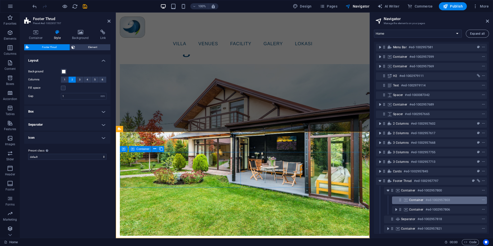
click at [408, 199] on icon at bounding box center [406, 200] width 6 height 4
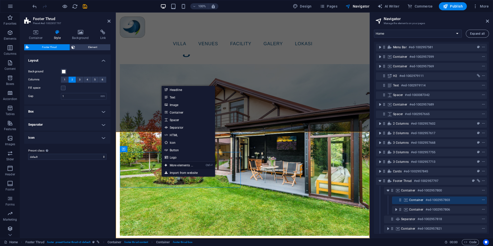
click at [174, 164] on link "Ctrl ⏎ More elements ..." at bounding box center [179, 166] width 34 height 8
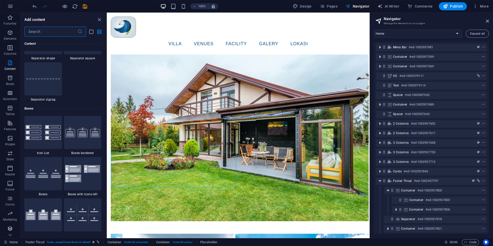
scroll to position [1442, 0]
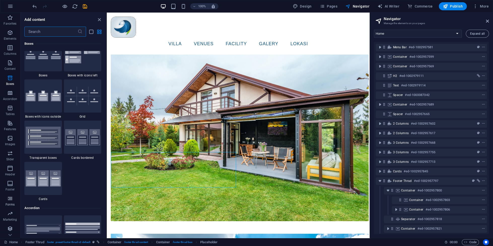
click at [12, 197] on icon "button" at bounding box center [10, 199] width 6 height 6
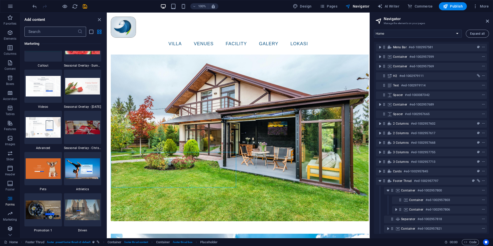
scroll to position [4215, 0]
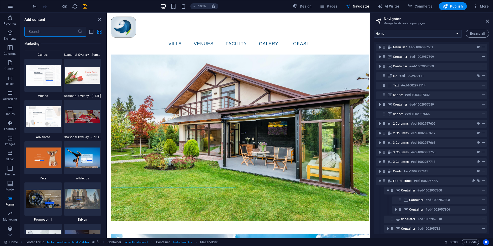
click at [54, 27] on input "text" at bounding box center [50, 32] width 53 height 10
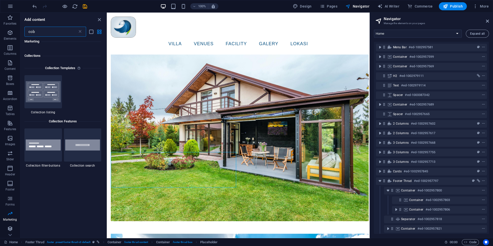
scroll to position [0, 0]
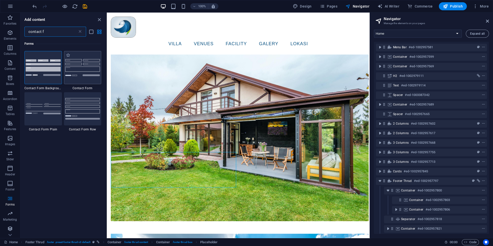
type input "contact f"
click at [86, 65] on img at bounding box center [82, 67] width 35 height 17
click at [107, 65] on div "Drag here to replace the existing content. Press “Ctrl” if you want to create a…" at bounding box center [238, 126] width 263 height 226
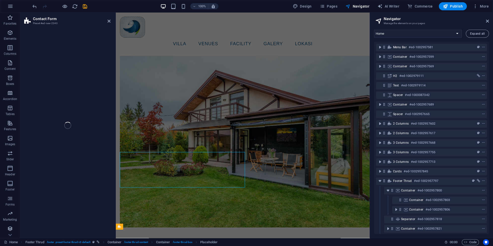
select select "rem"
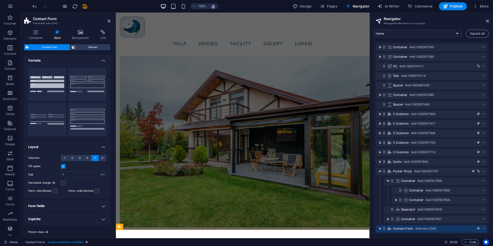
scroll to position [10, 0]
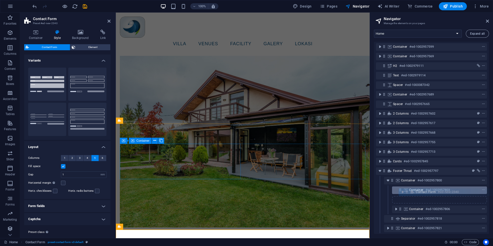
drag, startPoint x: 385, startPoint y: 229, endPoint x: 409, endPoint y: 191, distance: 44.6
click at [409, 191] on div "Menu Bar #ed-1002957581 Container #ed-1002957599 Container #ed-1002957569 H2 #e…" at bounding box center [431, 138] width 115 height 193
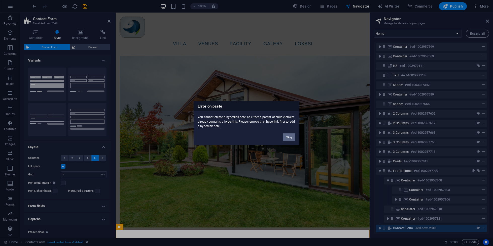
click at [290, 135] on button "Okay" at bounding box center [289, 137] width 13 height 8
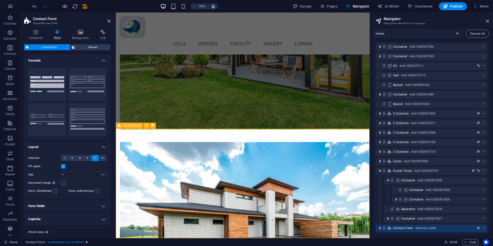
scroll to position [1436, 0]
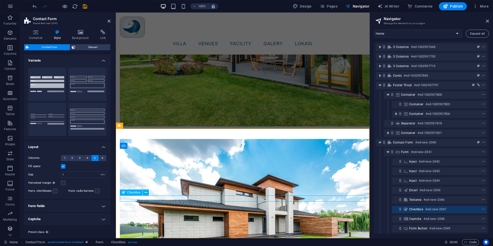
scroll to position [96, 0]
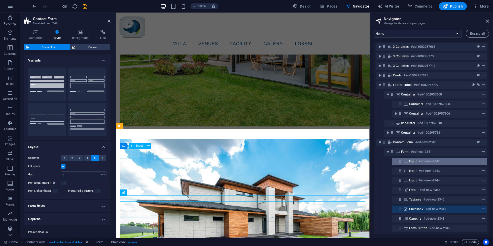
click at [408, 158] on div "Input #ed-new-2342" at bounding box center [439, 162] width 95 height 8
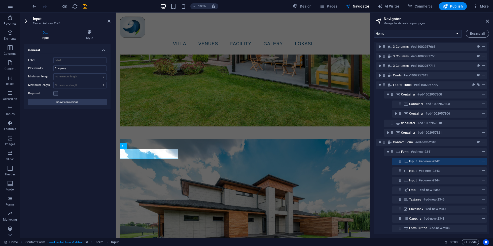
click at [436, 164] on h6 "#ed-new-2342" at bounding box center [429, 162] width 21 height 6
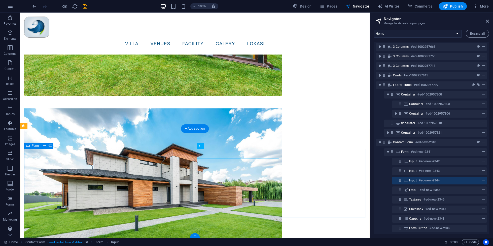
scroll to position [1598, 0]
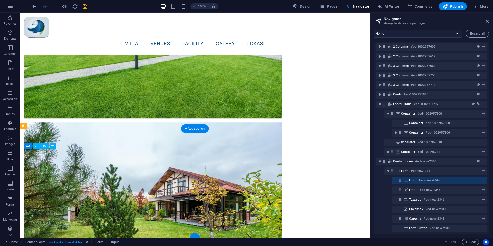
scroll to position [67, 0]
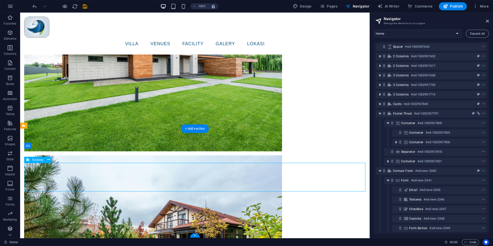
scroll to position [58, 0]
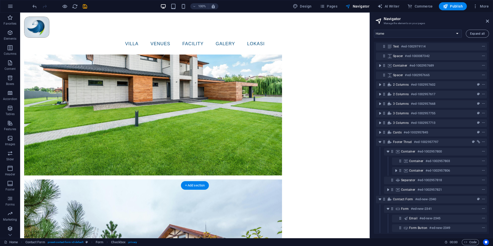
scroll to position [39, 0]
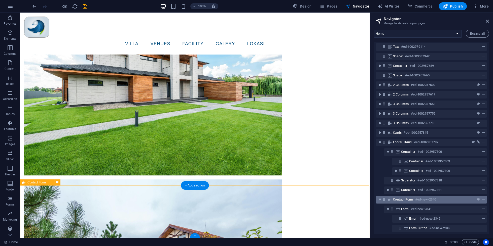
click at [406, 200] on span "Contact Form" at bounding box center [403, 200] width 20 height 4
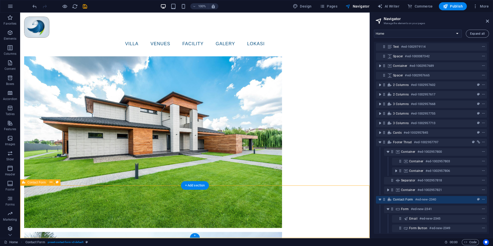
scroll to position [1, 0]
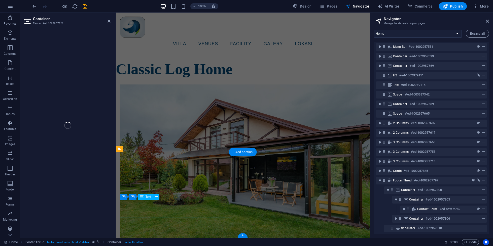
scroll to position [10, 0]
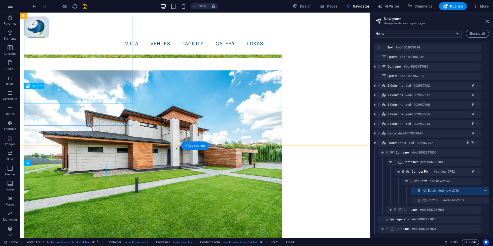
scroll to position [39, 6]
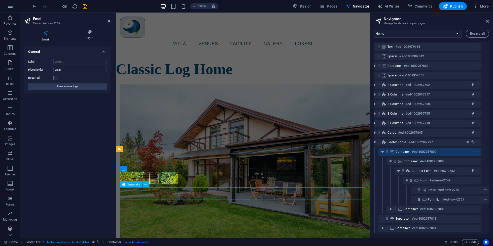
scroll to position [1474, 0]
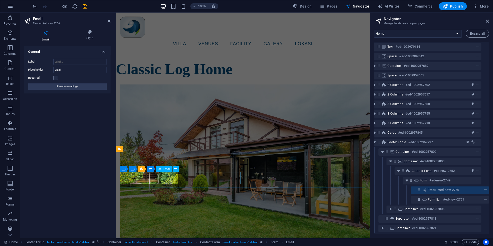
click at [77, 67] on input "Email" at bounding box center [79, 70] width 53 height 6
type input "E"
type input "[EMAIL_ADDRESS][DOMAIN_NAME]"
click at [83, 59] on input "Label" at bounding box center [79, 62] width 53 height 6
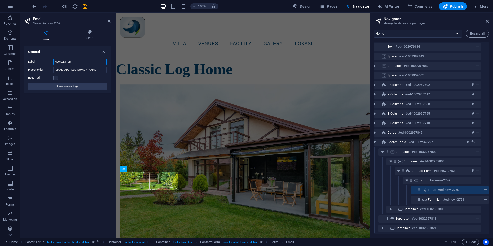
type input "NEWSLETTER"
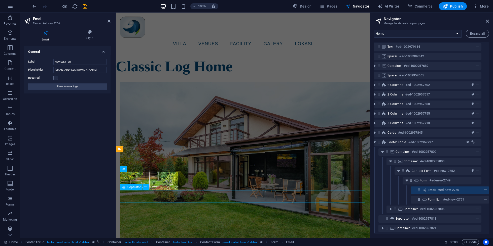
select select "%"
select select "px"
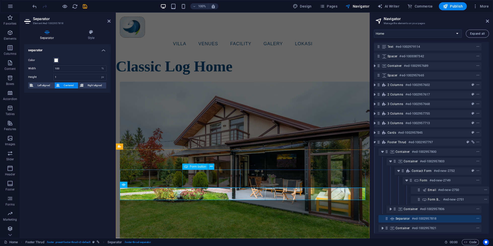
select select "rem"
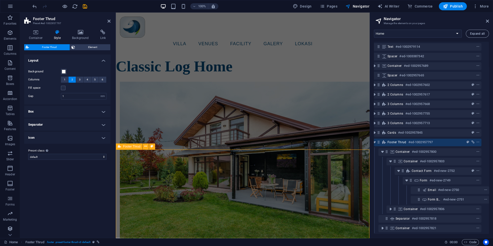
scroll to position [39, 2]
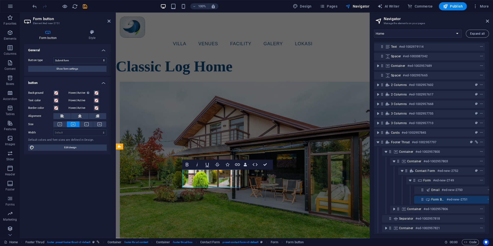
scroll to position [39, 6]
click at [63, 124] on button at bounding box center [59, 125] width 13 height 6
click at [53, 57] on select "Submit form Reset form No action" at bounding box center [79, 60] width 53 height 6
click at [56, 92] on span at bounding box center [56, 93] width 4 height 4
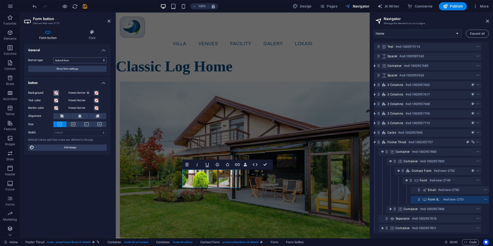
click at [56, 92] on span at bounding box center [56, 93] width 4 height 4
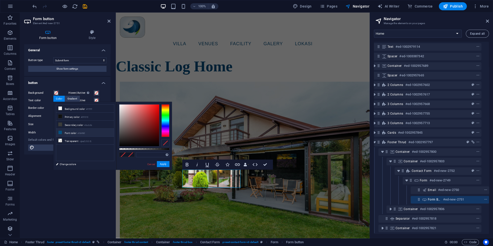
click at [69, 134] on li "Font color #064f80" at bounding box center [85, 133] width 58 height 8
type input "#064f80"
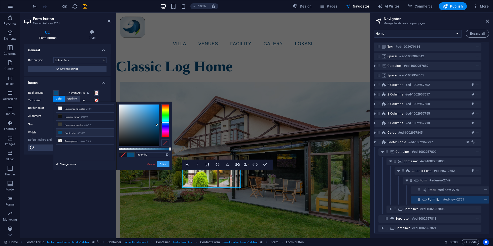
click at [166, 163] on button "Apply" at bounding box center [163, 164] width 13 height 6
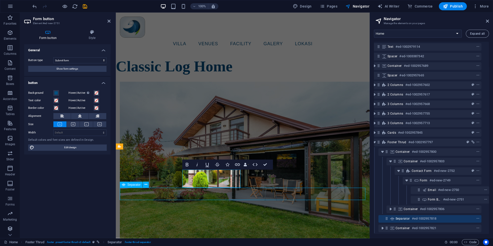
scroll to position [1474, 0]
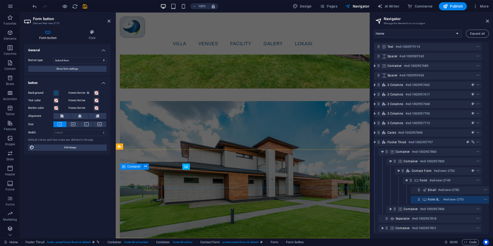
scroll to position [1309, 0]
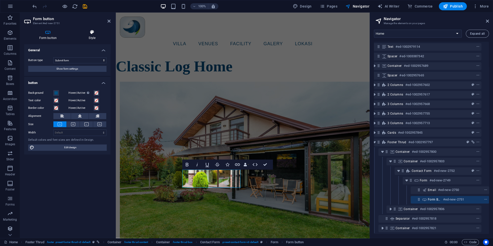
click at [91, 33] on icon at bounding box center [92, 32] width 37 height 5
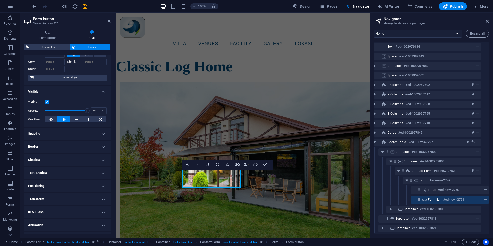
scroll to position [33, 0]
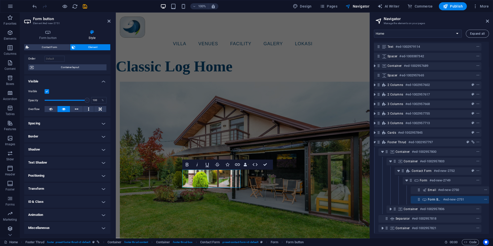
click at [95, 123] on h4 "Spacing" at bounding box center [67, 124] width 86 height 12
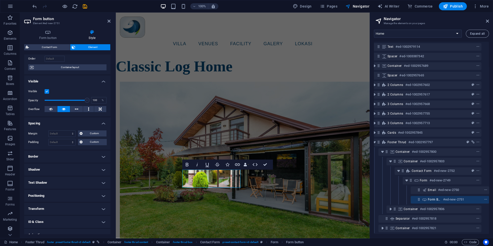
click at [98, 121] on h4 "Spacing" at bounding box center [67, 122] width 86 height 9
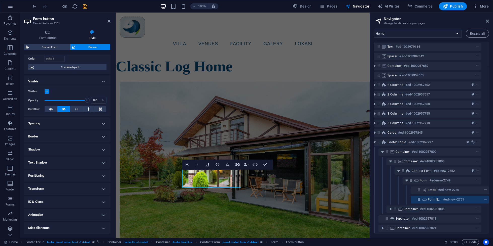
click at [80, 223] on h4 "Miscellaneous" at bounding box center [67, 228] width 86 height 12
click at [77, 168] on h4 "Text Shadow" at bounding box center [67, 163] width 86 height 12
click at [67, 185] on h4 "Positioning" at bounding box center [67, 187] width 86 height 12
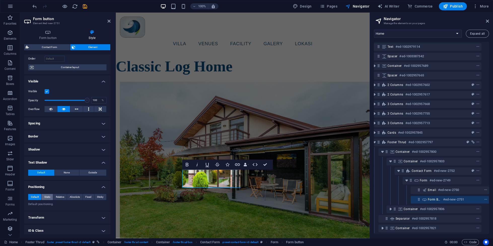
click at [50, 197] on span "Static" at bounding box center [47, 197] width 6 height 6
click at [59, 197] on span "Relative" at bounding box center [60, 197] width 8 height 6
click at [70, 197] on button "Absolute" at bounding box center [74, 197] width 15 height 6
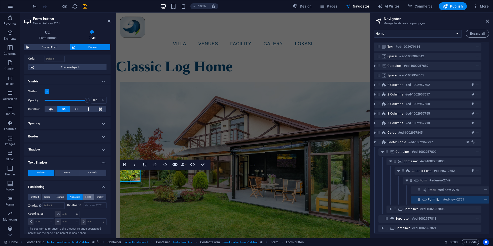
click at [87, 198] on span "Fixed" at bounding box center [88, 197] width 6 height 6
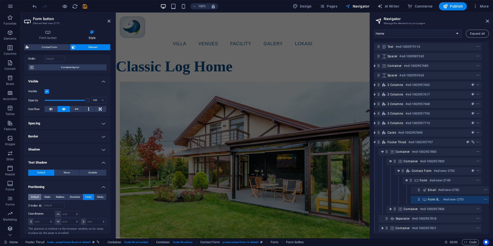
click at [40, 197] on button "Default" at bounding box center [34, 197] width 13 height 6
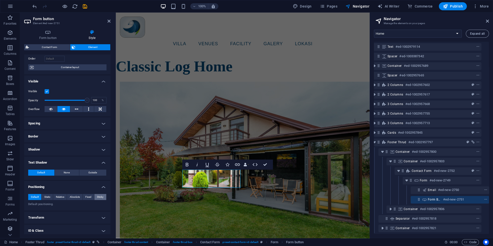
click at [100, 196] on span "Sticky" at bounding box center [100, 197] width 7 height 6
click at [93, 198] on button "Fixed" at bounding box center [88, 197] width 11 height 6
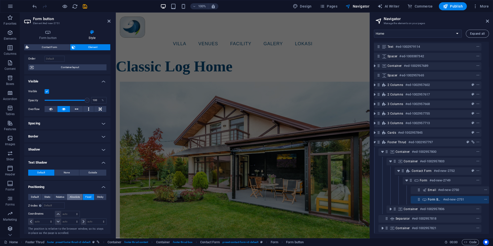
click at [75, 199] on span "Absolute" at bounding box center [75, 197] width 10 height 6
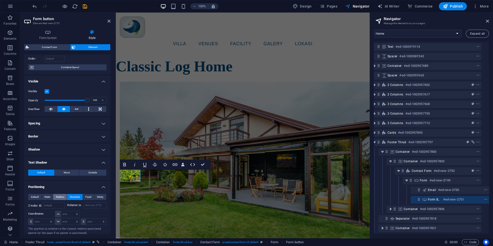
click at [62, 197] on span "Relative" at bounding box center [60, 197] width 8 height 6
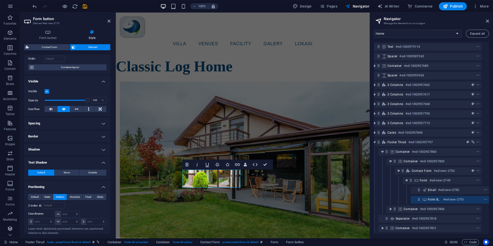
click at [62, 197] on span "Relative" at bounding box center [60, 197] width 8 height 6
click at [46, 197] on span "Static" at bounding box center [47, 197] width 6 height 6
click at [39, 197] on button "Default" at bounding box center [34, 197] width 13 height 6
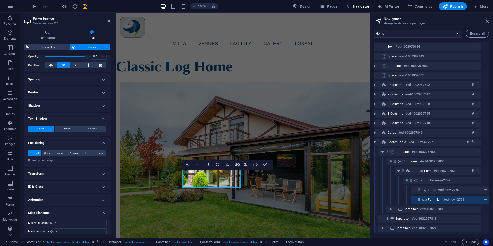
scroll to position [93, 0]
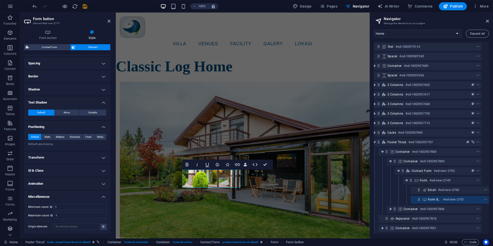
click at [77, 155] on h4 "Transform" at bounding box center [67, 158] width 86 height 12
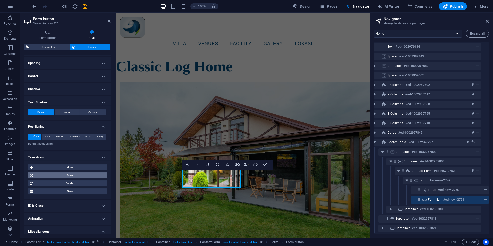
click at [72, 178] on span "Scale" at bounding box center [69, 176] width 71 height 6
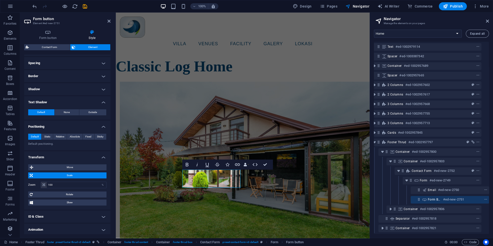
click at [72, 199] on div "Move X offset 0 px rem % em vh vw Y offset 0 px rem % em vh vw Scale Zoom 100 %…" at bounding box center [67, 185] width 78 height 41
click at [75, 195] on span "Rotate" at bounding box center [69, 195] width 71 height 6
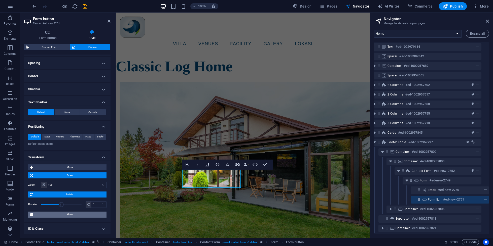
click at [76, 214] on span "Skew" at bounding box center [69, 215] width 70 height 6
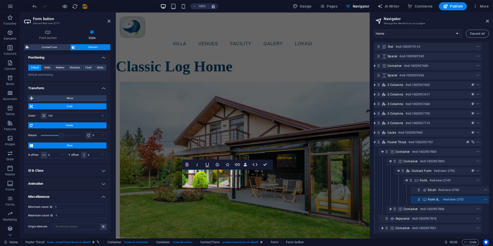
click at [82, 184] on h4 "Animation" at bounding box center [67, 184] width 86 height 12
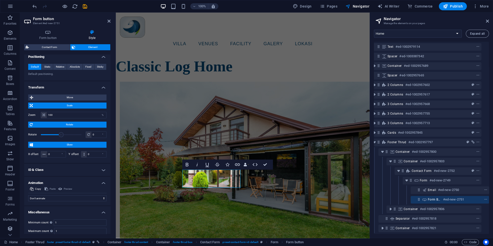
click at [84, 175] on h4 "ID & Class" at bounding box center [67, 170] width 86 height 12
click at [0, 0] on div "Element (div) (undefined) ID ed-new-2751 CSS classes Assign HTML IDs and CSS cl…" at bounding box center [0, 0] width 0 height 0
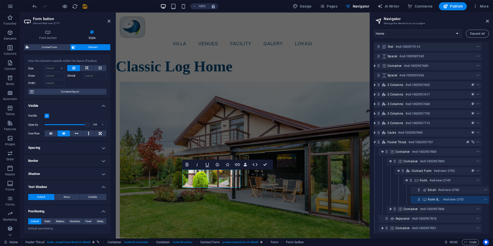
scroll to position [0, 0]
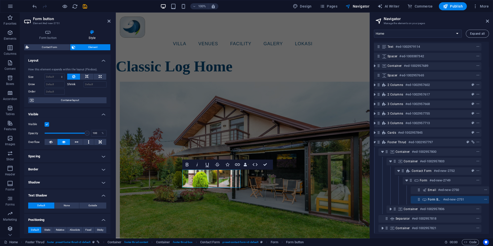
click at [79, 160] on h4 "Spacing" at bounding box center [67, 156] width 86 height 12
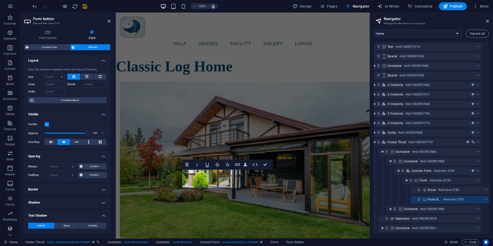
click at [82, 183] on div "Margin Default auto px % rem vw vh Custom Custom auto px % rem vw vh auto px % …" at bounding box center [67, 171] width 86 height 23
click at [82, 191] on h4 "Border" at bounding box center [67, 190] width 86 height 12
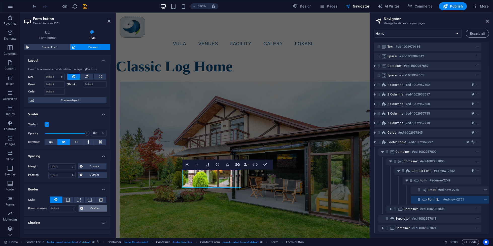
scroll to position [79, 0]
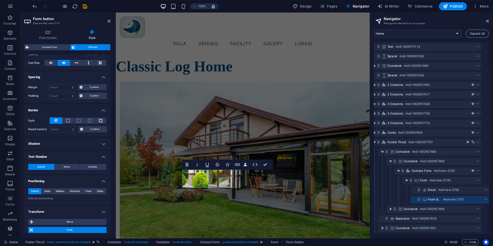
click at [81, 146] on h4 "Shadow" at bounding box center [67, 144] width 86 height 12
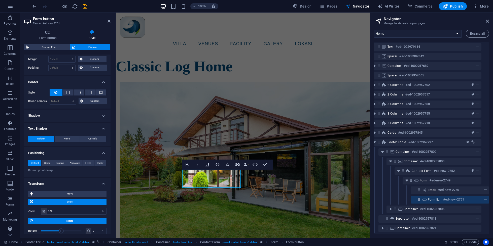
scroll to position [0, 0]
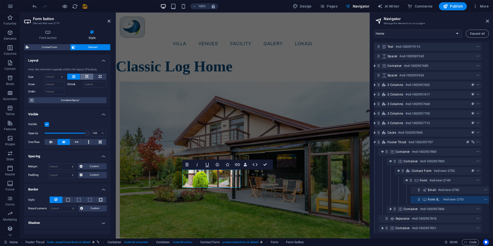
click at [88, 79] on icon at bounding box center [87, 77] width 4 height 6
click at [101, 76] on icon at bounding box center [100, 77] width 3 height 6
type input "100"
select select "%"
click at [101, 76] on icon at bounding box center [100, 77] width 3 height 6
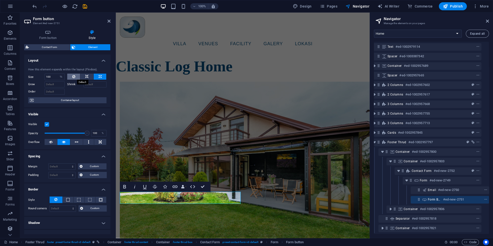
click at [72, 78] on button at bounding box center [73, 77] width 13 height 6
select select "DISABLED_OPTION_VALUE"
click at [72, 78] on button at bounding box center [73, 77] width 13 height 6
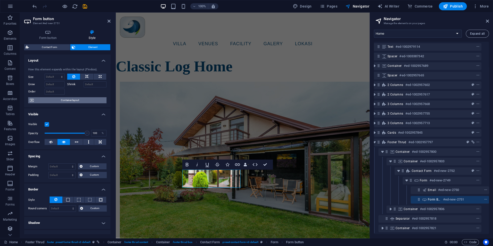
click at [69, 100] on span "Container layout" at bounding box center [70, 100] width 70 height 6
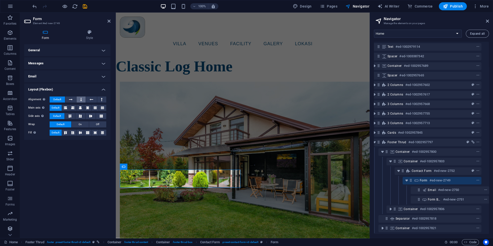
click at [82, 97] on button at bounding box center [81, 100] width 9 height 6
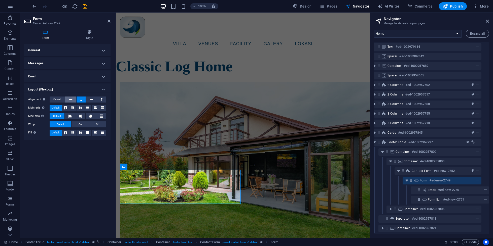
click at [71, 99] on icon at bounding box center [71, 100] width 4 height 6
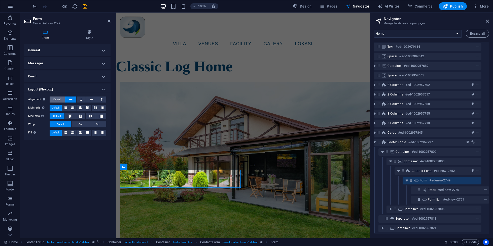
click at [56, 102] on span "Default" at bounding box center [57, 100] width 8 height 6
click at [90, 99] on icon at bounding box center [92, 100] width 4 height 6
click at [76, 99] on button at bounding box center [70, 100] width 11 height 6
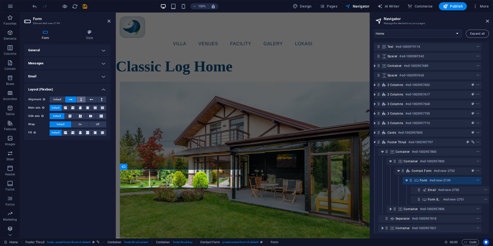
click at [77, 98] on button at bounding box center [81, 100] width 9 height 6
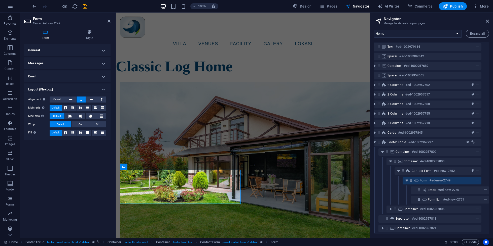
click at [62, 108] on button "Default" at bounding box center [56, 108] width 12 height 6
click at [65, 107] on icon at bounding box center [65, 107] width 6 height 3
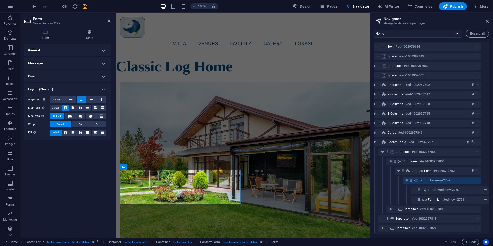
click at [73, 104] on div "Alignment Determines the flex direction. Default Main axis Determine how elemen…" at bounding box center [67, 117] width 86 height 48
click at [73, 107] on icon at bounding box center [73, 107] width 6 height 3
click at [79, 107] on icon at bounding box center [80, 107] width 6 height 3
click at [91, 110] on button at bounding box center [87, 108] width 7 height 6
click at [93, 109] on icon at bounding box center [95, 107] width 6 height 3
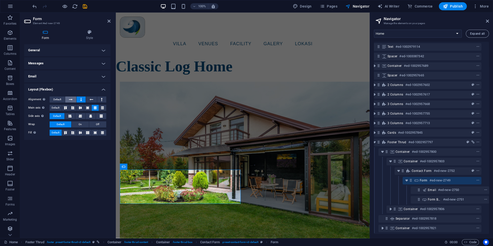
click at [75, 100] on button at bounding box center [70, 100] width 11 height 6
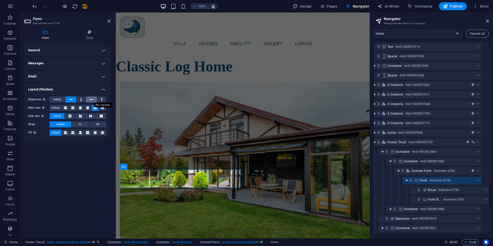
click at [87, 99] on button at bounding box center [91, 100] width 11 height 6
click at [79, 100] on button at bounding box center [81, 100] width 9 height 6
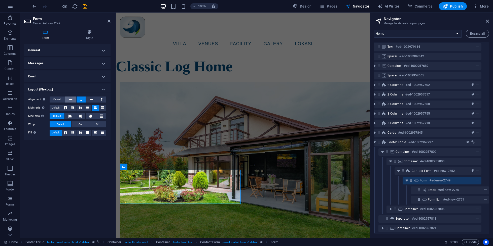
click at [71, 100] on icon at bounding box center [71, 100] width 4 height 6
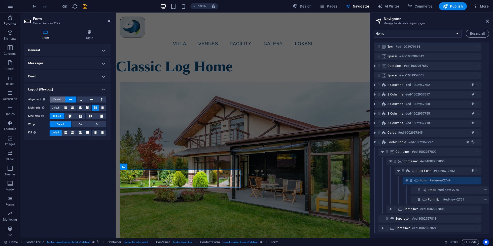
click at [57, 97] on span "Default" at bounding box center [57, 100] width 8 height 6
click at [101, 107] on icon at bounding box center [102, 108] width 3 height 6
click at [66, 107] on icon at bounding box center [65, 108] width 3 height 6
click at [71, 117] on icon at bounding box center [70, 116] width 6 height 3
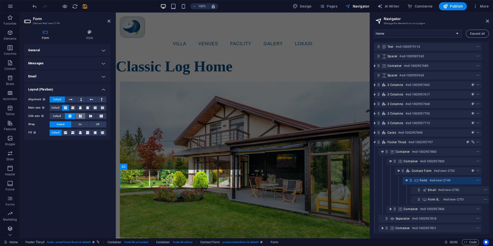
click at [76, 117] on button at bounding box center [80, 116] width 10 height 6
click at [82, 127] on button "On" at bounding box center [79, 125] width 17 height 6
click at [94, 124] on button "Off" at bounding box center [97, 125] width 17 height 6
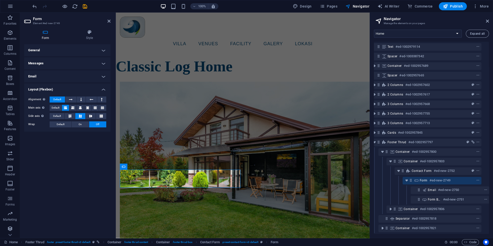
click at [66, 121] on div "Alignment Determines the flex direction. Default Main axis Determine how elemen…" at bounding box center [67, 112] width 86 height 39
click at [66, 126] on button "Default" at bounding box center [61, 125] width 22 height 6
click at [65, 132] on icon at bounding box center [65, 133] width 3 height 6
click at [71, 131] on button at bounding box center [72, 133] width 7 height 6
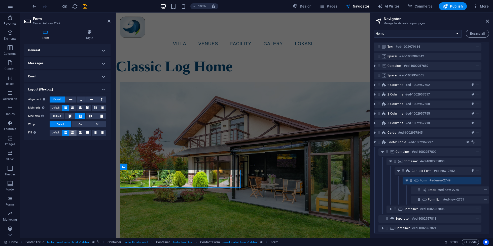
click at [71, 131] on button at bounding box center [72, 133] width 7 height 6
drag, startPoint x: 71, startPoint y: 131, endPoint x: 77, endPoint y: 133, distance: 5.7
click at [72, 131] on button at bounding box center [72, 133] width 7 height 6
click at [78, 133] on button at bounding box center [80, 133] width 7 height 6
click at [87, 133] on icon at bounding box center [87, 133] width 3 height 6
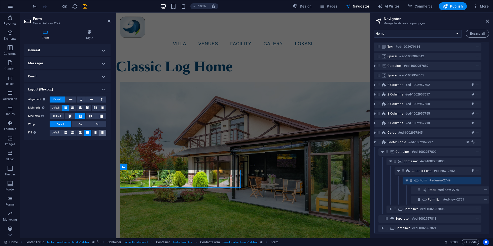
click at [105, 134] on button at bounding box center [102, 133] width 7 height 6
click at [56, 135] on span "Default" at bounding box center [56, 133] width 8 height 6
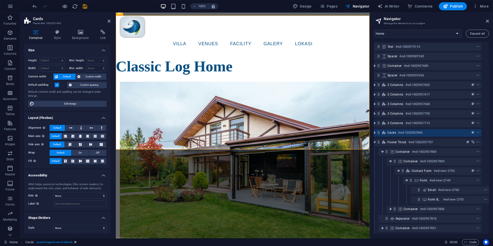
scroll to position [34, 2]
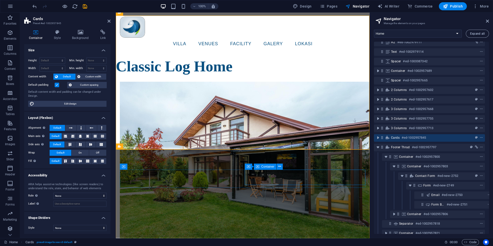
drag, startPoint x: 288, startPoint y: 181, endPoint x: 283, endPoint y: 184, distance: 5.5
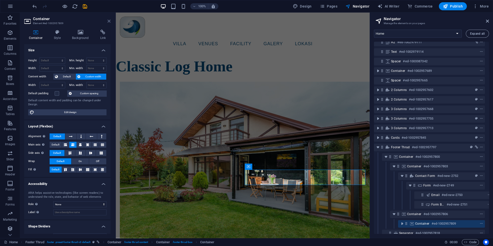
click at [108, 21] on icon at bounding box center [108, 21] width 3 height 4
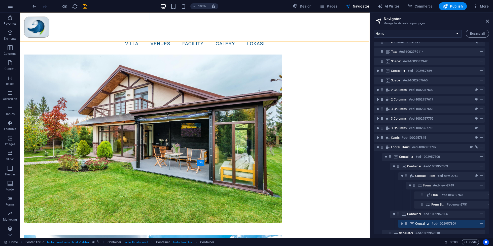
scroll to position [1474, 0]
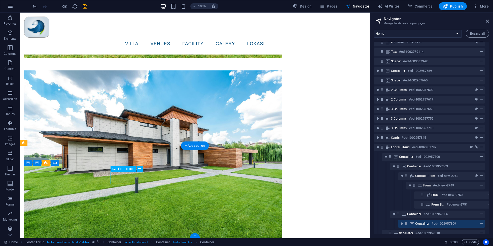
scroll to position [43, 4]
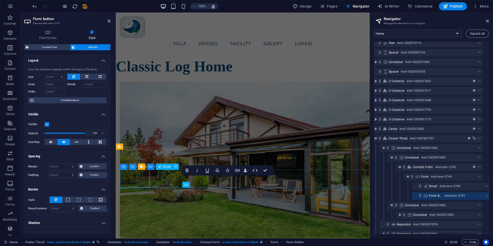
scroll to position [48, 6]
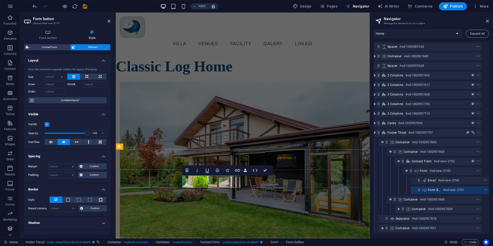
type button "Submit"
drag, startPoint x: 263, startPoint y: 170, endPoint x: 244, endPoint y: 156, distance: 23.6
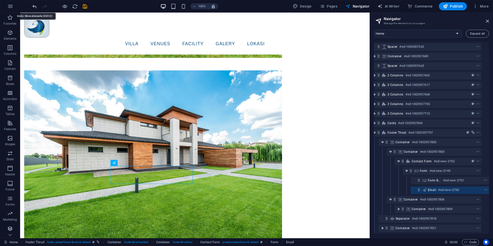
click at [37, 7] on icon "undo" at bounding box center [35, 7] width 6 height 6
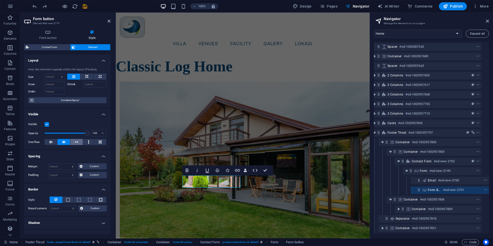
click at [81, 141] on button at bounding box center [76, 142] width 13 height 6
click at [63, 141] on icon at bounding box center [64, 142] width 4 height 6
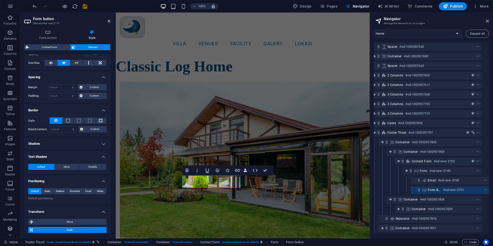
scroll to position [0, 0]
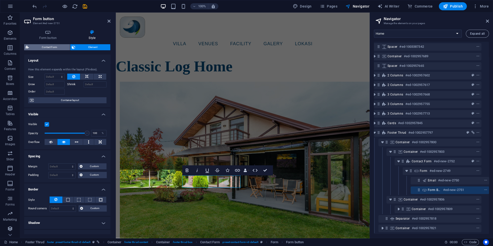
click at [55, 48] on span "Contact Form" at bounding box center [49, 47] width 38 height 6
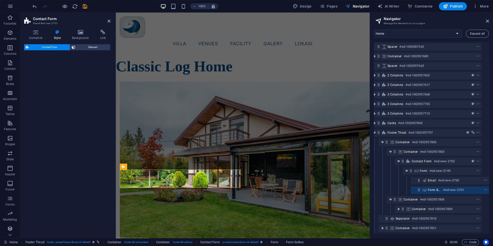
select select "rem"
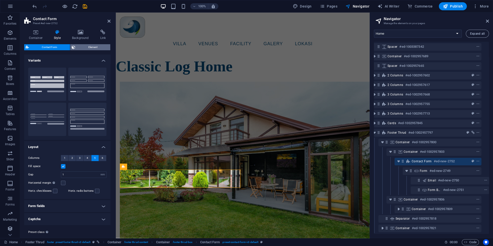
click at [75, 46] on icon at bounding box center [74, 47] width 4 height 6
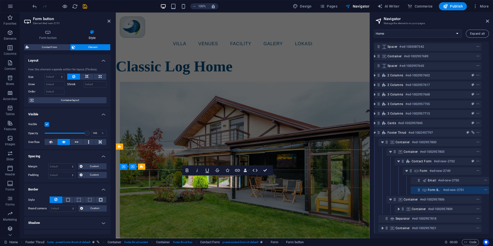
click at [435, 192] on span "Form button" at bounding box center [434, 190] width 13 height 4
click at [435, 191] on span "Form button" at bounding box center [434, 190] width 13 height 4
click at [102, 63] on h4 "Layout" at bounding box center [67, 59] width 86 height 9
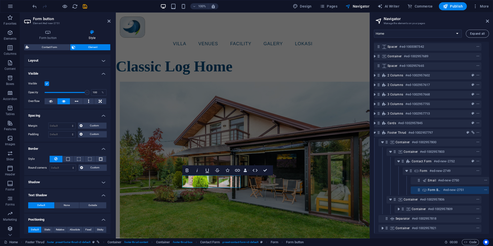
click at [101, 72] on h4 "Visible" at bounding box center [67, 72] width 86 height 9
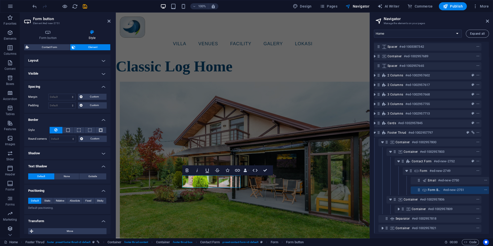
click at [102, 88] on h4 "Spacing" at bounding box center [67, 85] width 86 height 9
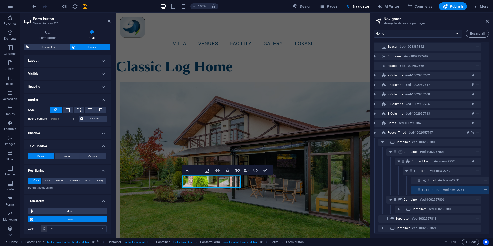
click at [102, 99] on h4 "Border" at bounding box center [67, 98] width 86 height 9
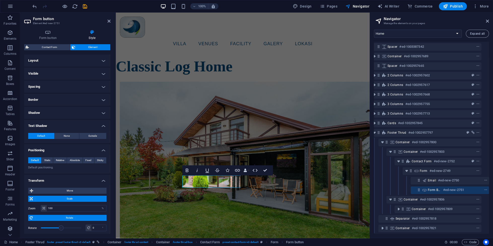
click at [101, 126] on h4 "Text Shadow" at bounding box center [67, 124] width 86 height 9
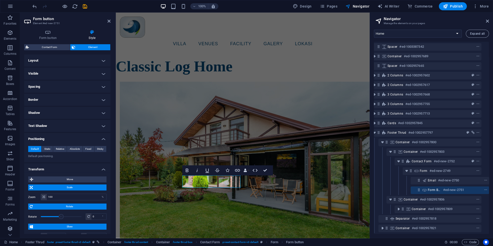
click at [102, 140] on h4 "Positioning" at bounding box center [67, 137] width 86 height 9
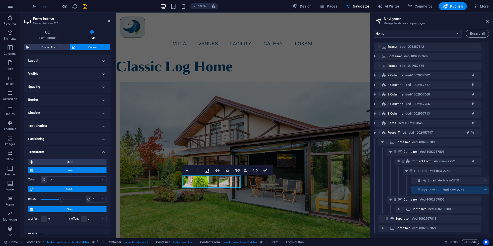
click at [100, 156] on div "Move X offset 0 px rem % em vh vw Y offset 0 px rem % em vh vw Scale Zoom 100 %…" at bounding box center [67, 191] width 86 height 72
click at [100, 155] on h4 "Transform" at bounding box center [67, 150] width 86 height 9
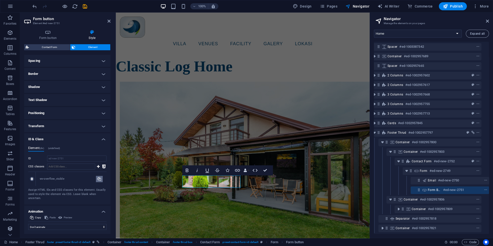
scroll to position [40, 0]
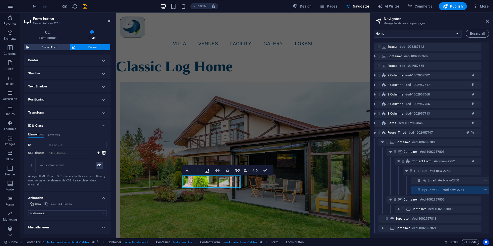
click at [103, 130] on div "Element (div) (undefined) ID ed-new-2751 CSS classes 1 wv-overflow_visible Assi…" at bounding box center [67, 160] width 86 height 62
click at [102, 129] on div "Element (div) (undefined) ID ed-new-2751 CSS classes 1 wv-overflow_visible Assi…" at bounding box center [67, 160] width 86 height 62
click at [102, 124] on h4 "ID & Class" at bounding box center [67, 124] width 86 height 9
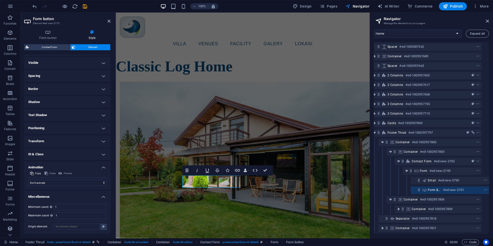
scroll to position [11, 0]
click at [103, 166] on h4 "Animation" at bounding box center [67, 166] width 86 height 9
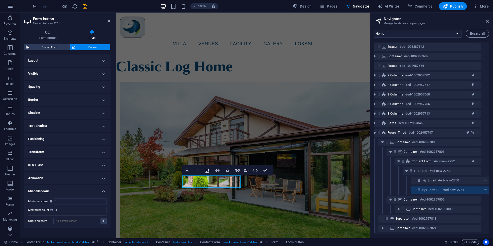
scroll to position [0, 0]
click at [105, 190] on h4 "Miscellaneous" at bounding box center [67, 189] width 86 height 9
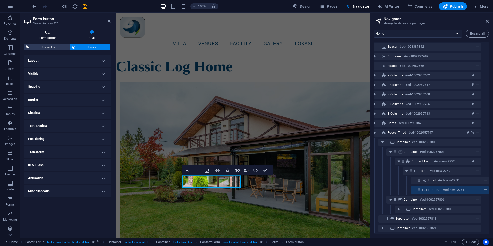
click at [47, 32] on icon at bounding box center [48, 32] width 48 height 5
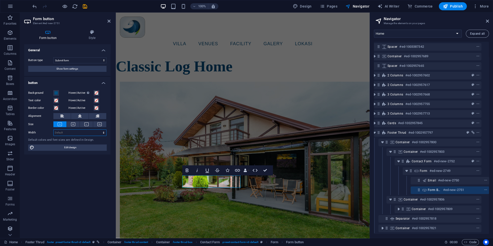
click at [54, 130] on select "Default px rem % em vh vw" at bounding box center [80, 133] width 53 height 6
click at [42, 68] on button "Show form settings" at bounding box center [67, 69] width 78 height 6
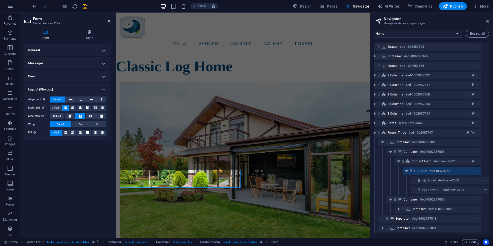
click at [55, 48] on h4 "General" at bounding box center [67, 50] width 86 height 12
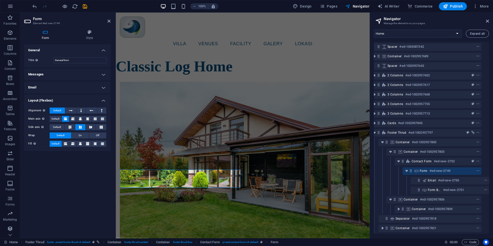
click at [55, 71] on h4 "Messages" at bounding box center [67, 74] width 86 height 12
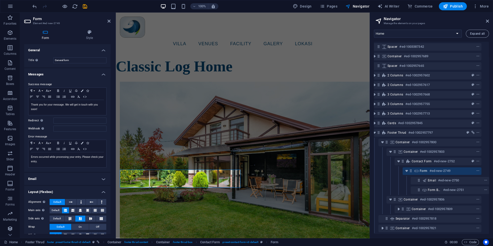
click at [60, 75] on h4 "Messages" at bounding box center [67, 72] width 86 height 9
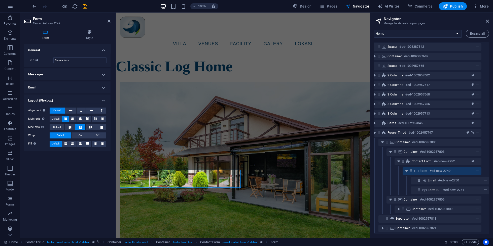
click at [62, 84] on h4 "Email" at bounding box center [67, 88] width 86 height 12
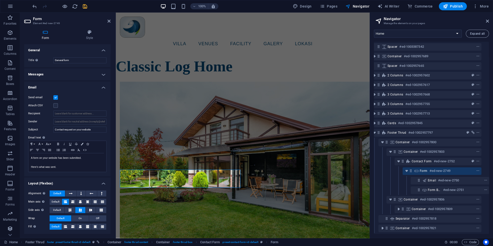
click at [87, 5] on icon "save" at bounding box center [85, 7] width 6 height 6
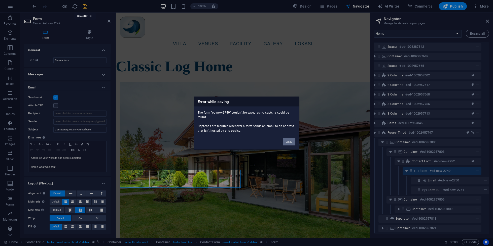
scroll to position [48, 6]
click at [286, 140] on button "Okay" at bounding box center [289, 142] width 13 height 8
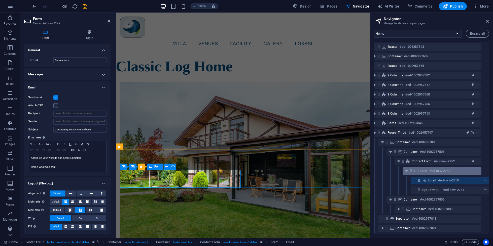
click at [427, 172] on div "Form #ed-new-2749" at bounding box center [438, 171] width 36 height 6
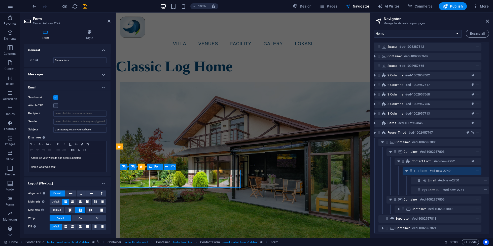
click at [426, 171] on span "Form" at bounding box center [424, 171] width 8 height 4
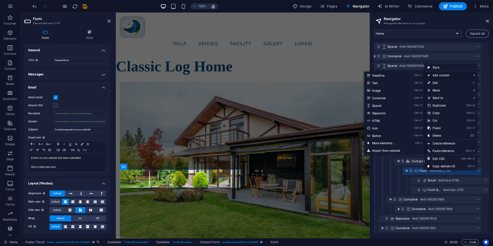
click at [434, 77] on span "Add content" at bounding box center [446, 76] width 45 height 8
click at [435, 75] on span "Add content" at bounding box center [446, 76] width 45 height 8
click at [379, 150] on link "Import from website" at bounding box center [394, 151] width 60 height 8
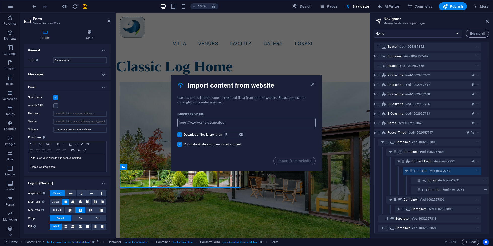
click at [241, 122] on input "url" at bounding box center [246, 122] width 138 height 9
click at [316, 83] on div "Import content from website" at bounding box center [246, 85] width 150 height 20
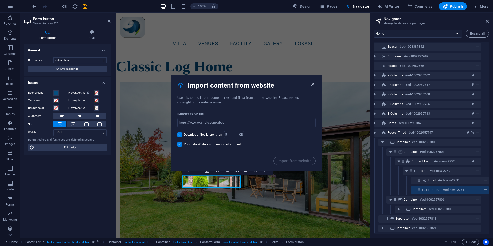
click at [313, 83] on icon "button" at bounding box center [313, 85] width 6 height 6
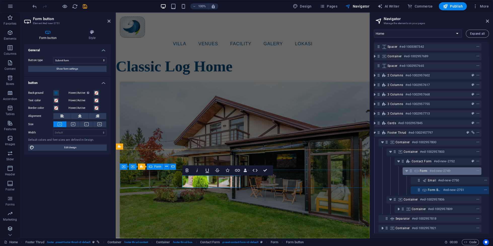
click at [426, 169] on div "Form #ed-new-2749" at bounding box center [438, 171] width 36 height 6
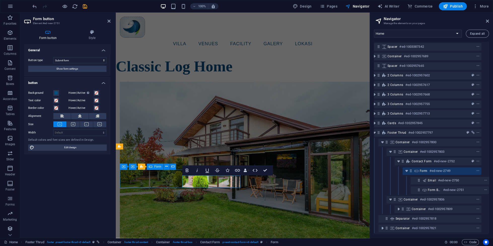
scroll to position [1474, 0]
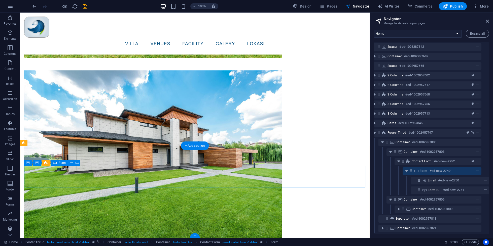
click at [478, 170] on icon "context-menu" at bounding box center [478, 171] width 4 height 4
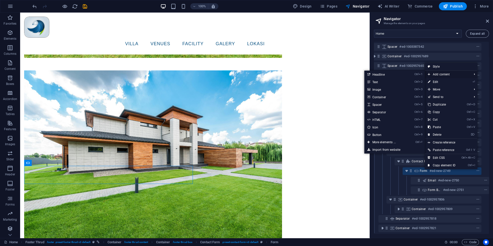
click at [444, 75] on span "Add content" at bounding box center [447, 75] width 45 height 8
click at [399, 141] on link "Ctrl ⏎ More elements ..." at bounding box center [385, 143] width 42 height 8
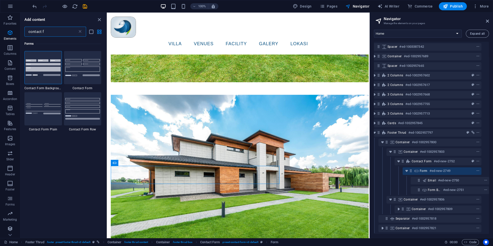
scroll to position [1317, 0]
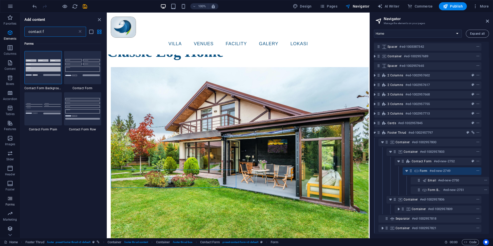
click at [8, 202] on span "Forms" at bounding box center [10, 202] width 20 height 12
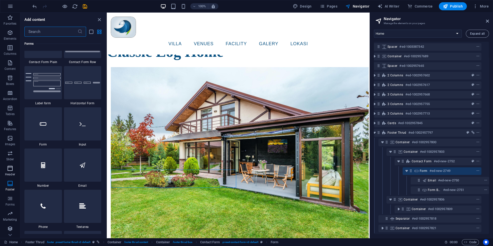
scroll to position [3753, 0]
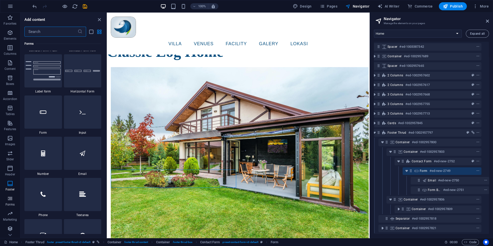
click at [7, 197] on icon "button" at bounding box center [10, 199] width 6 height 6
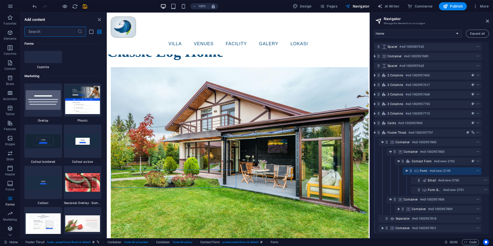
scroll to position [4057, 0]
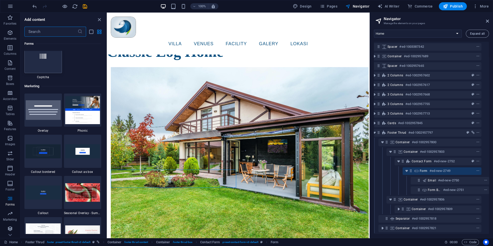
click at [46, 60] on icon at bounding box center [43, 56] width 7 height 7
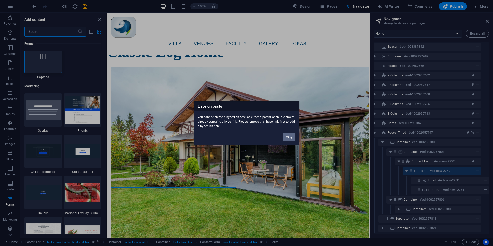
click at [290, 137] on button "Okay" at bounding box center [289, 137] width 13 height 8
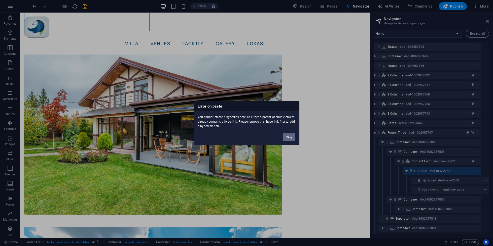
scroll to position [1474, 0]
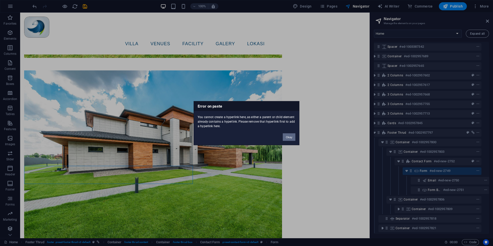
click at [291, 137] on button "Okay" at bounding box center [289, 137] width 13 height 8
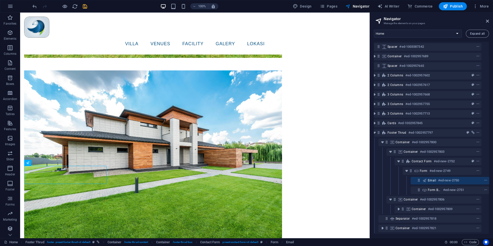
click at [87, 9] on icon "save" at bounding box center [85, 7] width 6 height 6
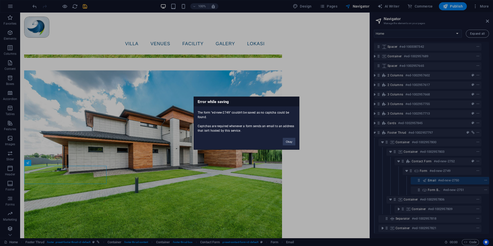
scroll to position [48, 6]
click at [286, 140] on button "Okay" at bounding box center [289, 142] width 13 height 8
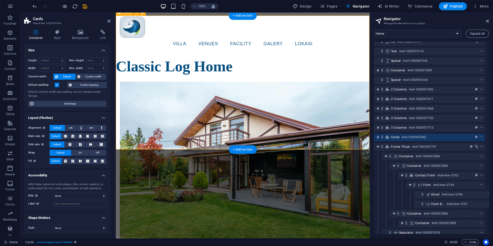
scroll to position [34, 2]
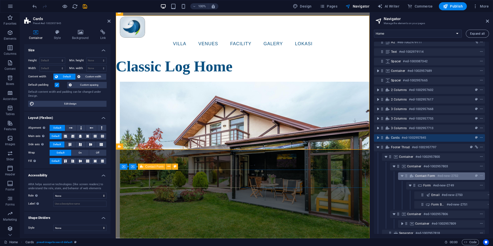
click at [468, 176] on div at bounding box center [472, 176] width 24 height 6
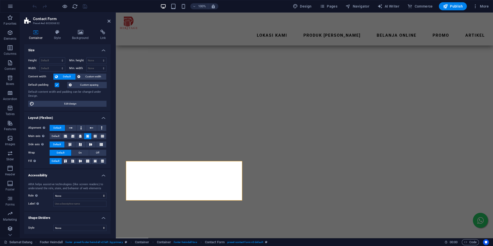
scroll to position [1510, 0]
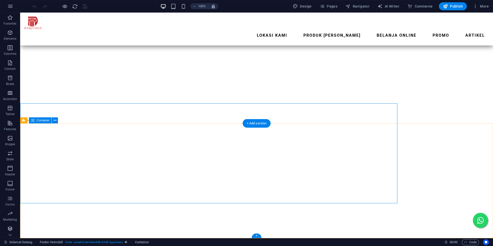
scroll to position [1722, 0]
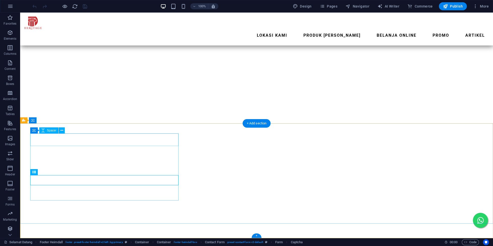
click at [32, 130] on icon at bounding box center [34, 131] width 4 height 6
click at [35, 131] on icon at bounding box center [34, 131] width 4 height 6
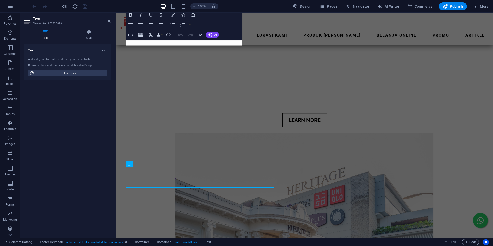
scroll to position [1497, 0]
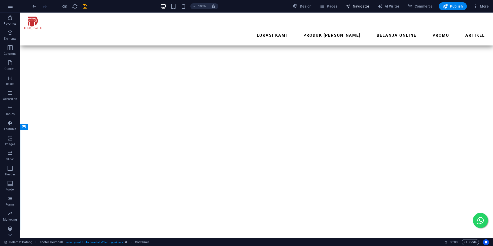
click at [364, 8] on span "Navigator" at bounding box center [357, 6] width 24 height 5
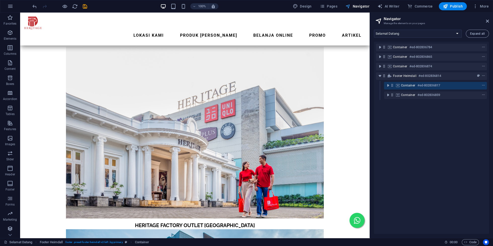
scroll to position [1534, 0]
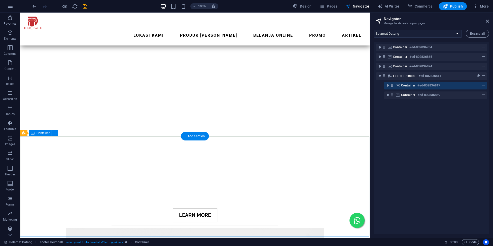
click at [403, 84] on span "Container" at bounding box center [408, 86] width 14 height 4
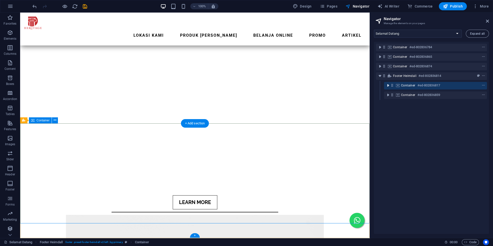
click at [386, 87] on icon "toggle-expand" at bounding box center [387, 85] width 5 height 5
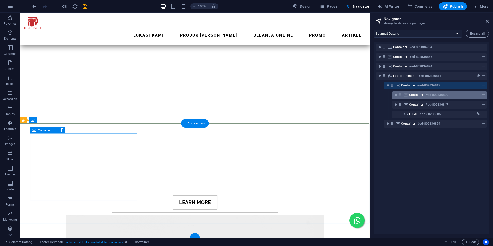
click at [419, 98] on div "Container #ed-802836820" at bounding box center [435, 95] width 53 height 6
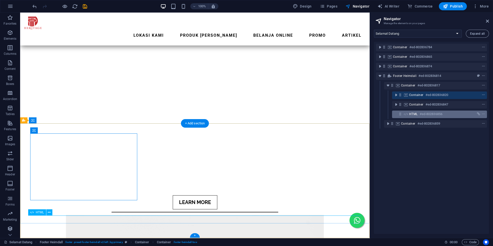
click at [416, 117] on div "HTML #ed-802836856" at bounding box center [435, 114] width 53 height 6
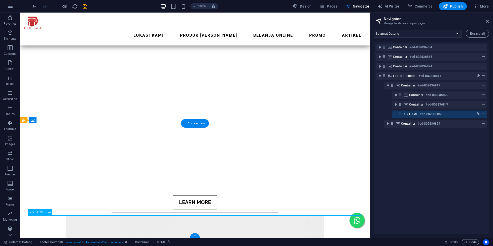
click at [416, 113] on span "HTML" at bounding box center [413, 114] width 9 height 4
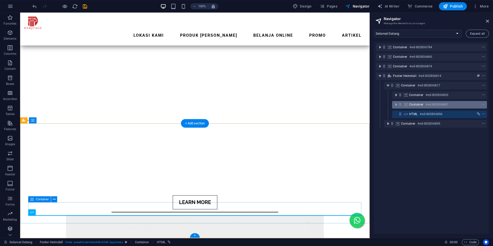
click at [416, 104] on span "Container" at bounding box center [416, 105] width 14 height 4
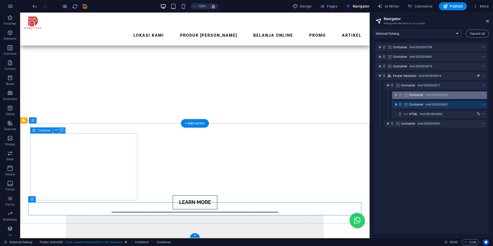
click at [413, 96] on span "Container" at bounding box center [416, 95] width 14 height 4
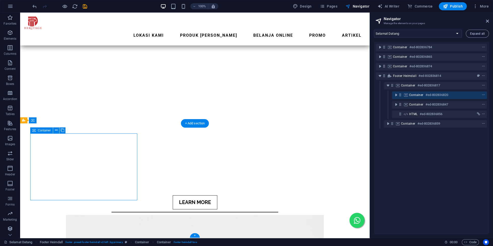
click at [413, 96] on span "Container" at bounding box center [416, 95] width 14 height 4
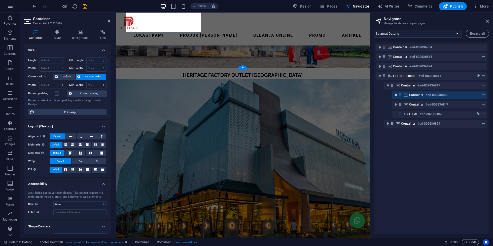
scroll to position [1208, 0]
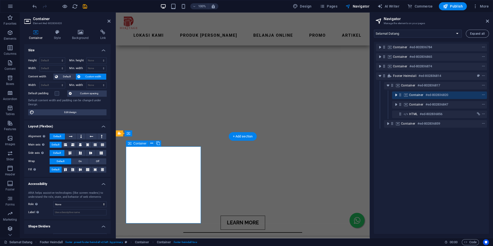
click at [395, 96] on icon "toggle-expand" at bounding box center [395, 95] width 5 height 5
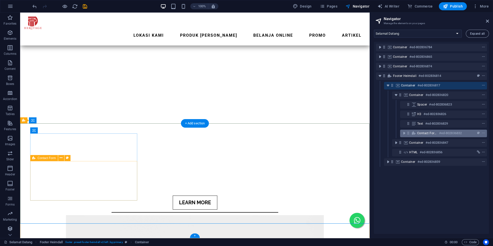
click at [419, 132] on span "Contact Form" at bounding box center [427, 133] width 20 height 4
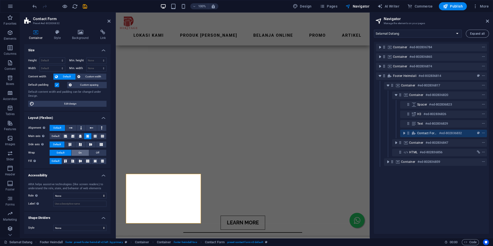
scroll to position [1, 0]
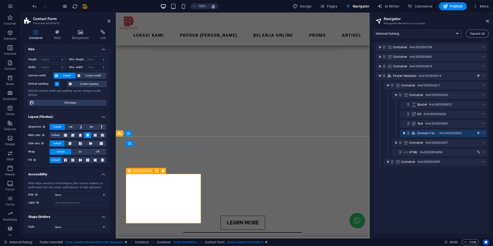
click at [402, 132] on icon "toggle-expand" at bounding box center [403, 133] width 5 height 5
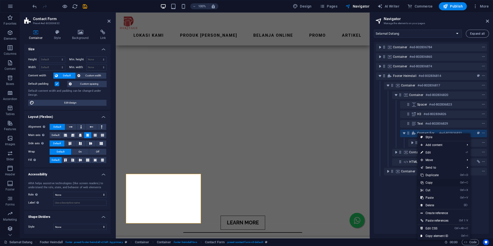
click at [437, 183] on link "Ctrl C Copy" at bounding box center [434, 183] width 34 height 8
